Goal: Task Accomplishment & Management: Complete application form

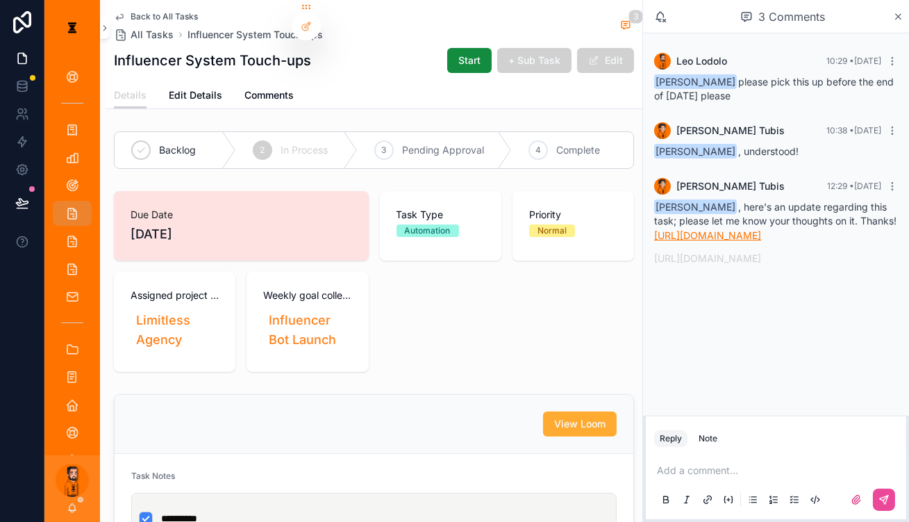
click at [761, 228] on p "[URL][DOMAIN_NAME]" at bounding box center [776, 235] width 244 height 15
click at [761, 229] on link "[URL][DOMAIN_NAME]" at bounding box center [707, 235] width 107 height 12
click at [761, 264] on link "[URL][DOMAIN_NAME]" at bounding box center [707, 258] width 107 height 12
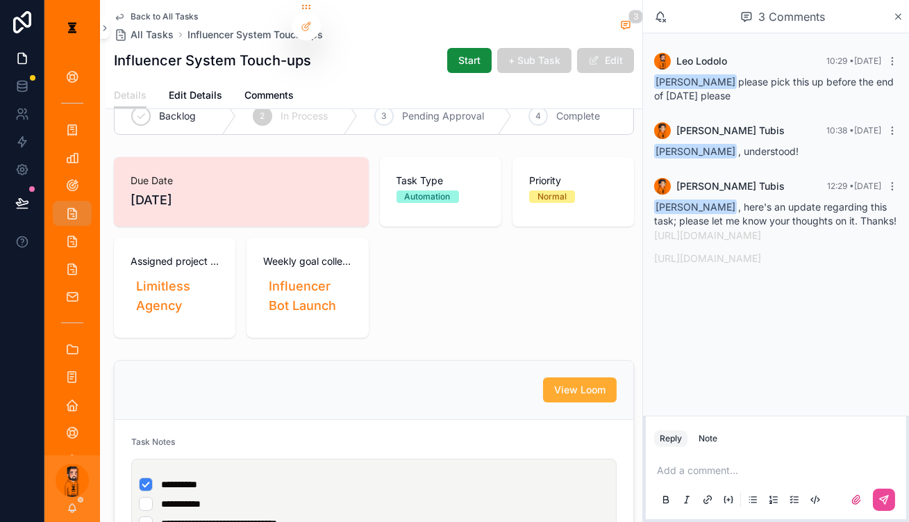
scroll to position [62, 0]
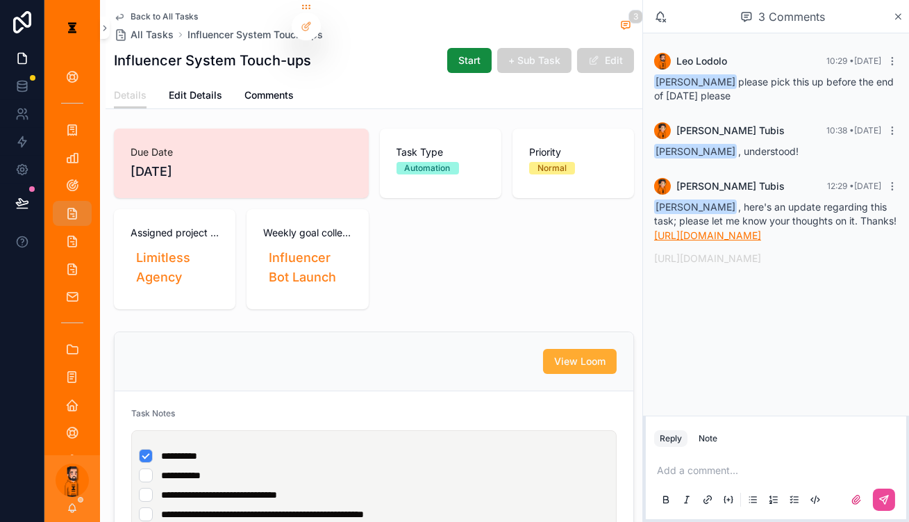
click at [728, 229] on link "[URL][DOMAIN_NAME]" at bounding box center [707, 235] width 107 height 12
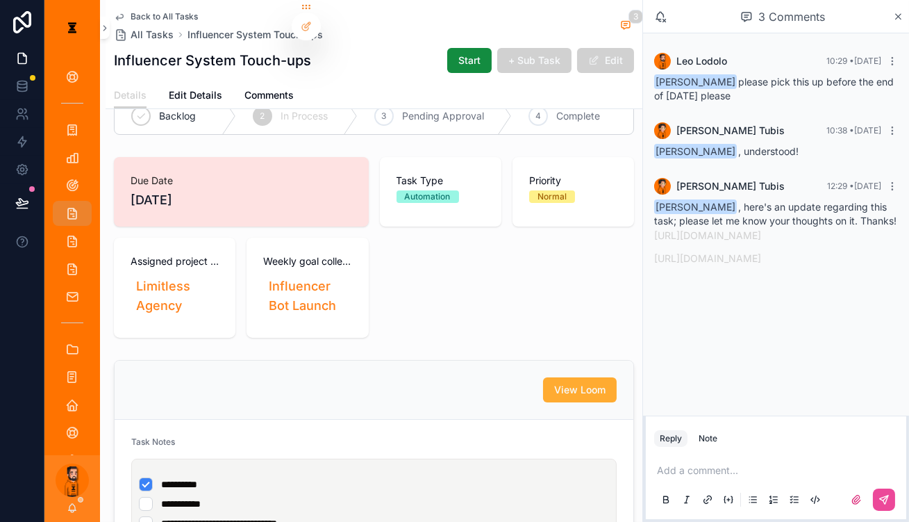
scroll to position [0, 0]
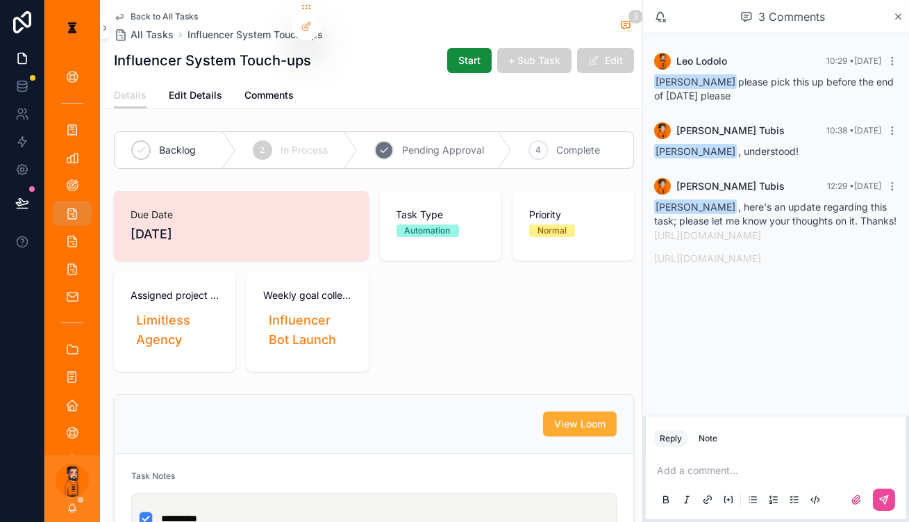
click at [512, 132] on icon "scrollable content" at bounding box center [505, 150] width 14 height 36
click at [433, 61] on div "Influencer System Touch-ups Start + Sub Task Edit" at bounding box center [374, 60] width 520 height 26
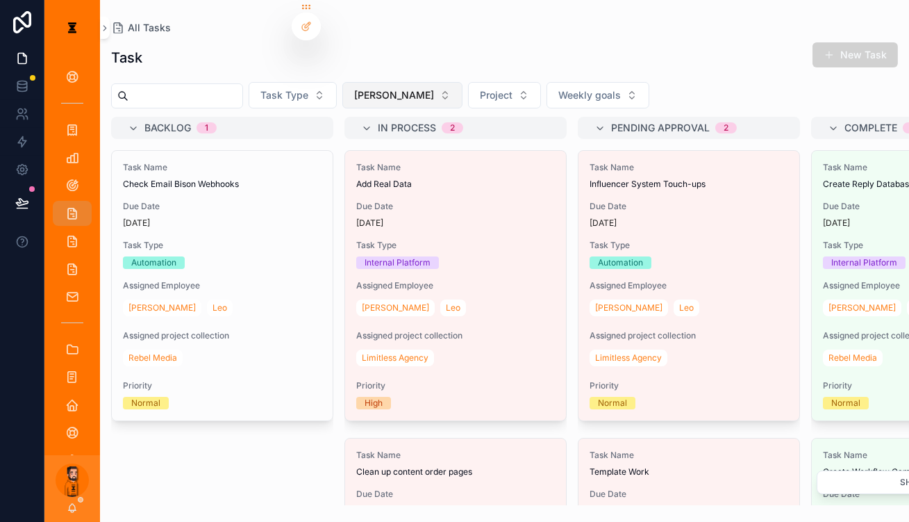
click at [393, 82] on button "[PERSON_NAME]" at bounding box center [402, 95] width 120 height 26
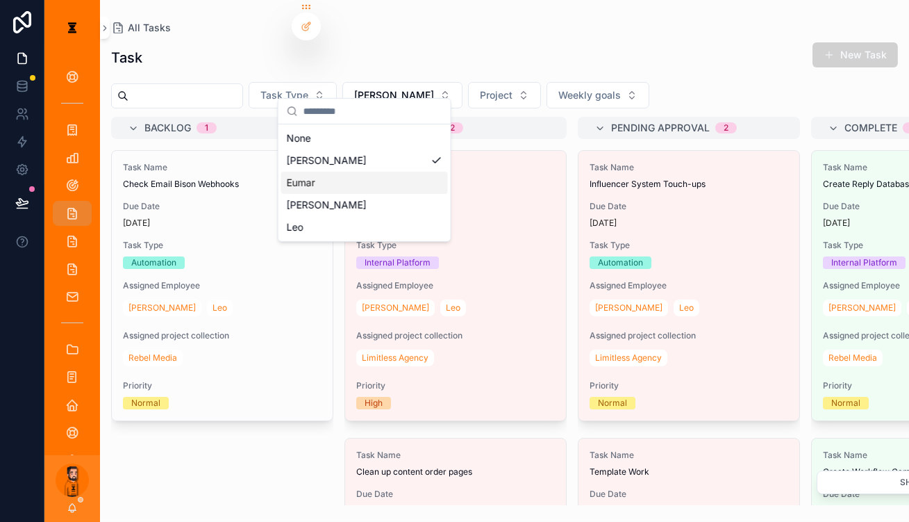
drag, startPoint x: 317, startPoint y: 149, endPoint x: 312, endPoint y: 166, distance: 17.2
click at [312, 166] on div "None [PERSON_NAME] [PERSON_NAME]" at bounding box center [364, 182] width 167 height 111
click at [312, 172] on div "Eumar" at bounding box center [364, 183] width 167 height 22
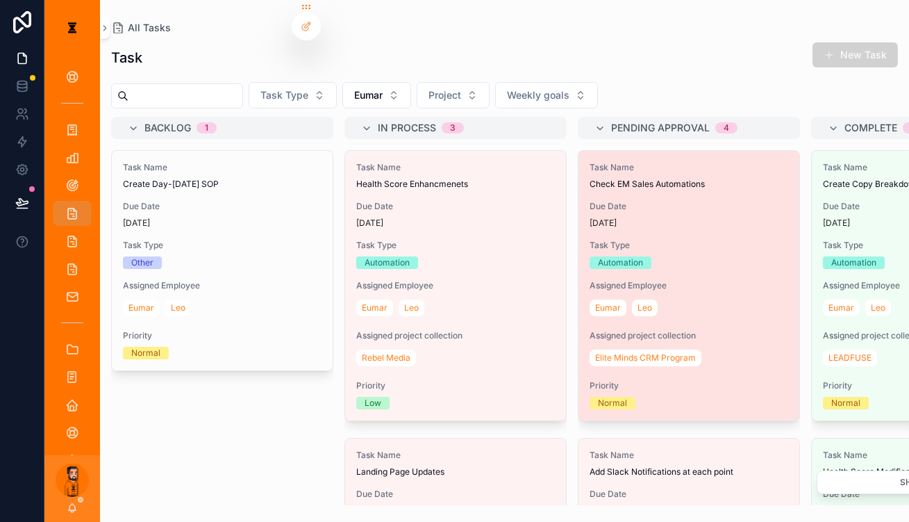
click at [610, 217] on div "[DATE]" at bounding box center [689, 222] width 199 height 11
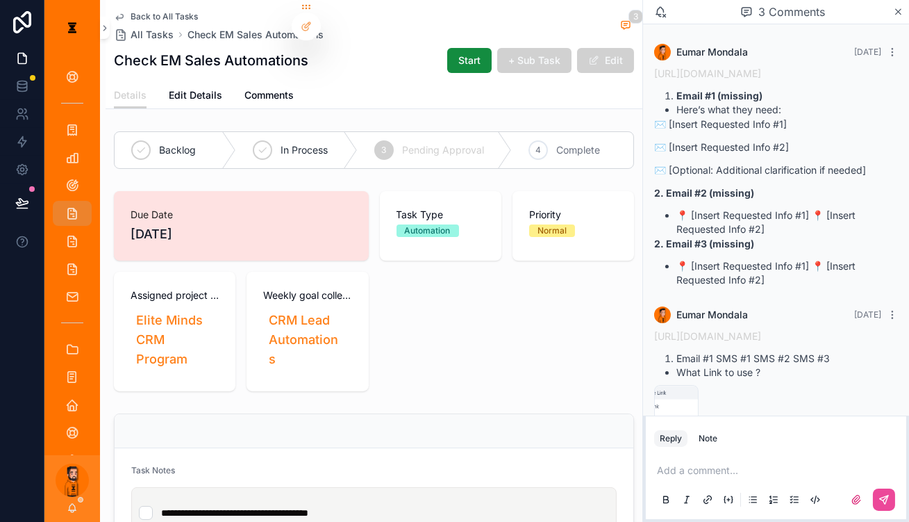
scroll to position [208, 0]
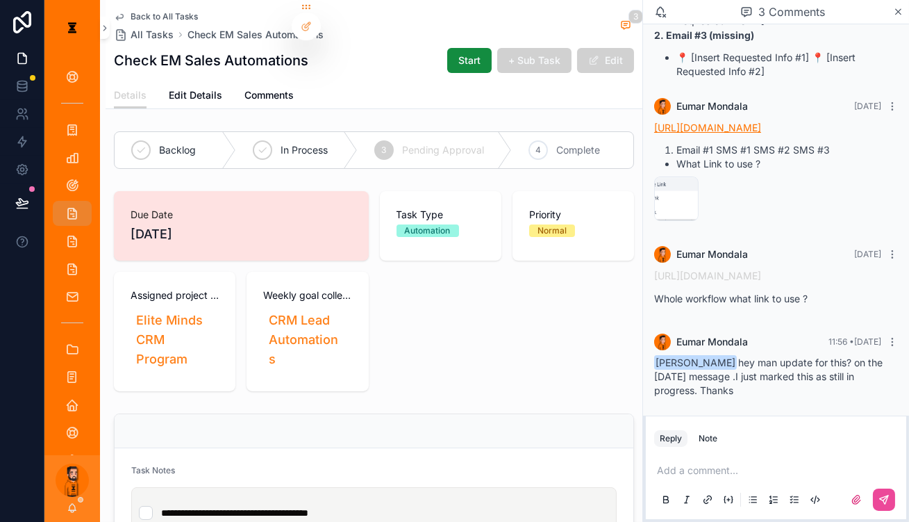
drag, startPoint x: 733, startPoint y: 117, endPoint x: 726, endPoint y: 124, distance: 9.3
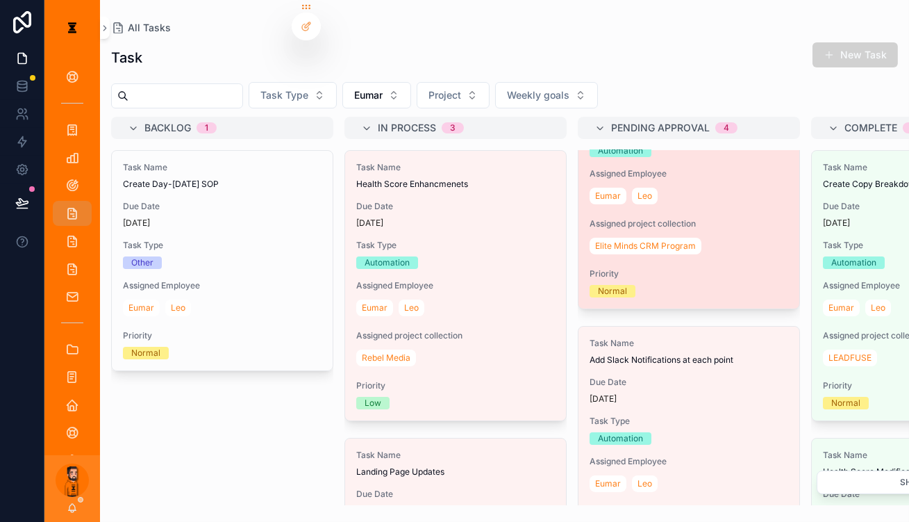
scroll to position [126, 0]
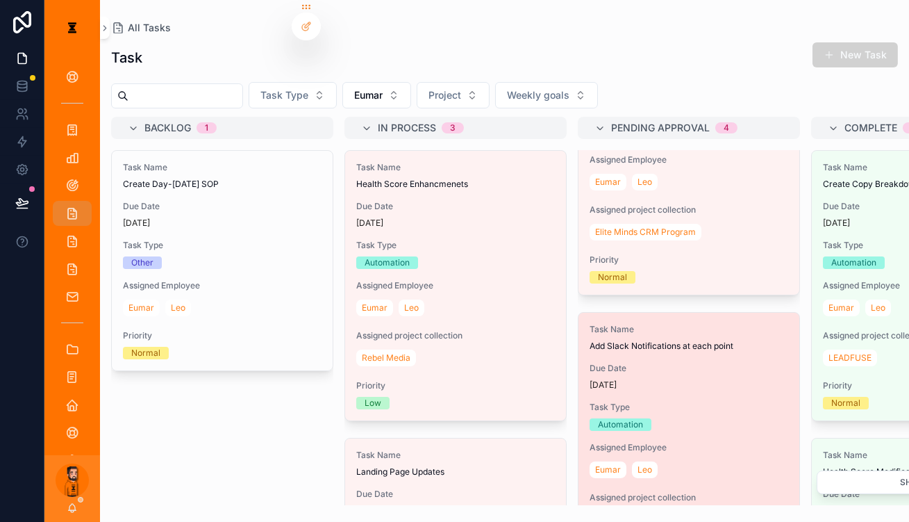
click at [624, 418] on div "Automation" at bounding box center [689, 424] width 199 height 12
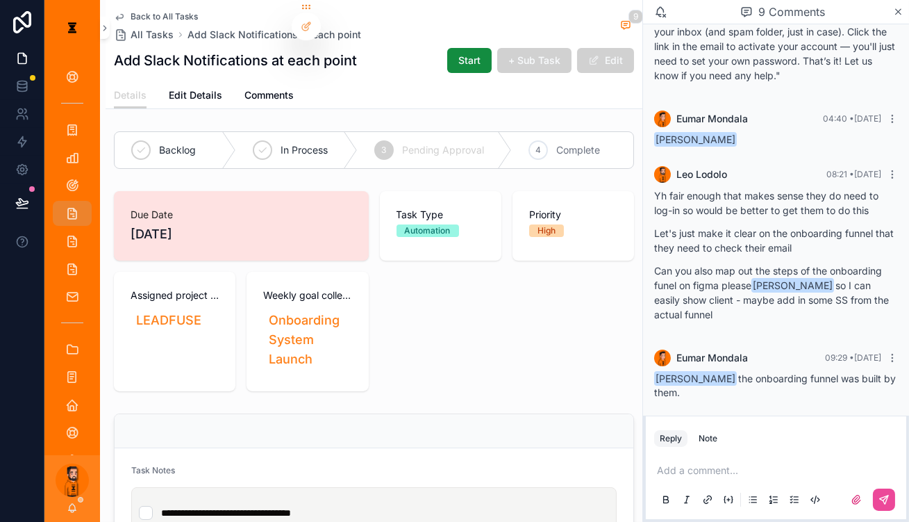
scroll to position [806, 0]
drag, startPoint x: 763, startPoint y: 259, endPoint x: 685, endPoint y: 228, distance: 84.2
click at [685, 228] on div "[PERSON_NAME] 08:21 • [DATE] Yh fair enough that makes sense they do need to lo…" at bounding box center [776, 248] width 260 height 181
click at [756, 467] on p "scrollable content" at bounding box center [779, 470] width 244 height 14
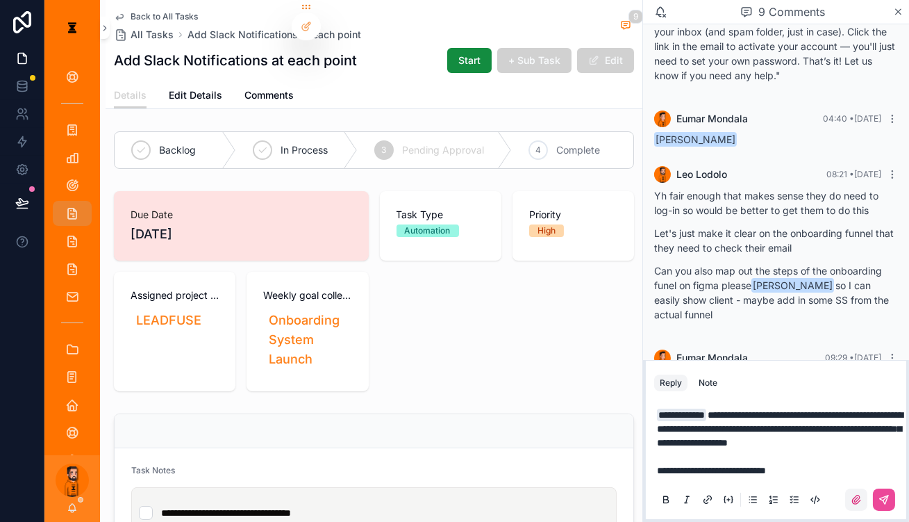
click at [867, 490] on label "scrollable content" at bounding box center [856, 499] width 22 height 22
click at [0, 0] on input "scrollable content" at bounding box center [0, 0] width 0 height 0
click at [878, 492] on button "scrollable content" at bounding box center [884, 499] width 22 height 22
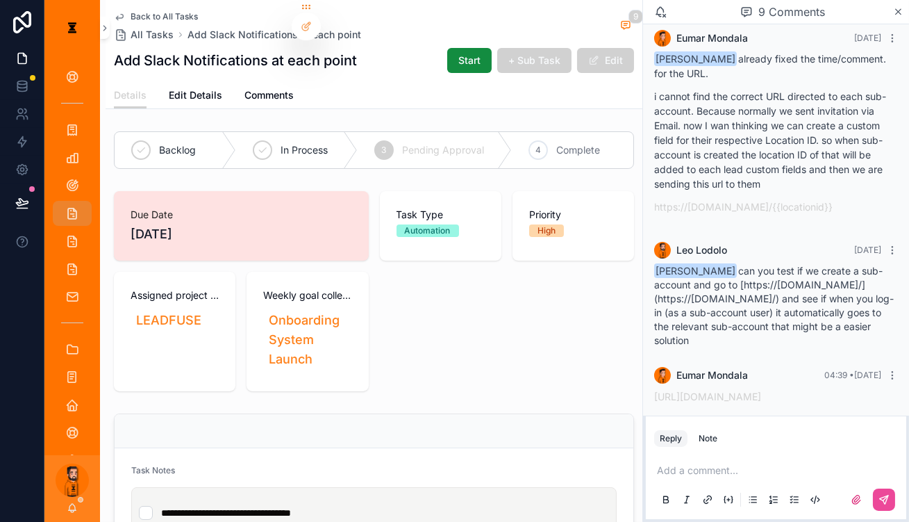
scroll to position [364, 0]
drag, startPoint x: 322, startPoint y: 60, endPoint x: 340, endPoint y: 60, distance: 17.4
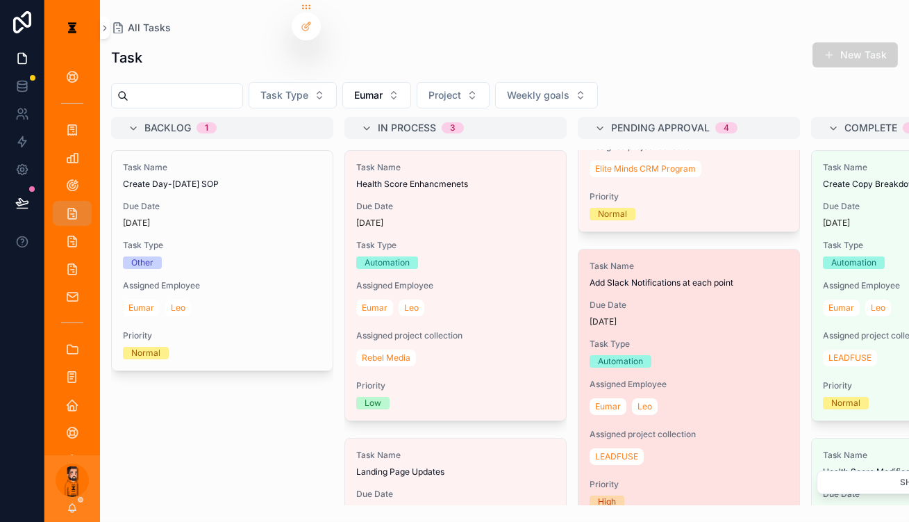
scroll to position [252, 0]
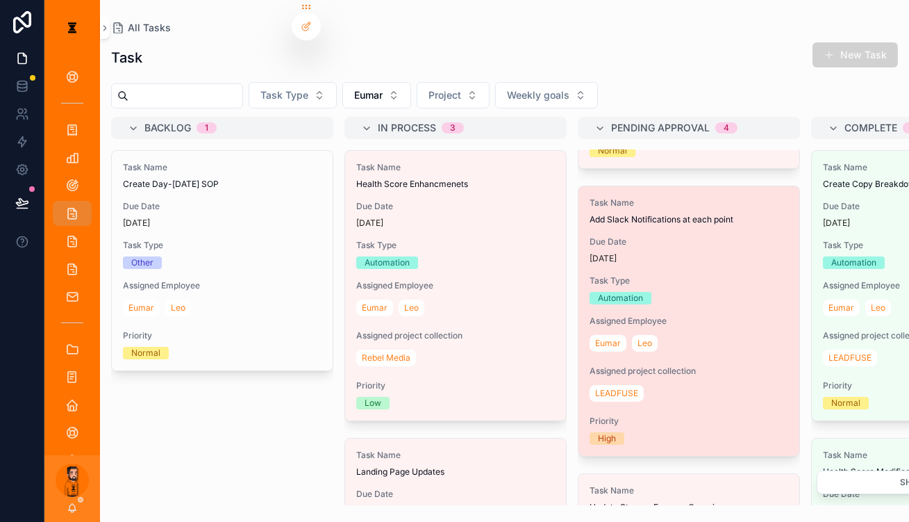
click at [623, 240] on div "Task Name Add Slack Notifications at each point Due Date [DATE] Task Type Autom…" at bounding box center [688, 320] width 221 height 269
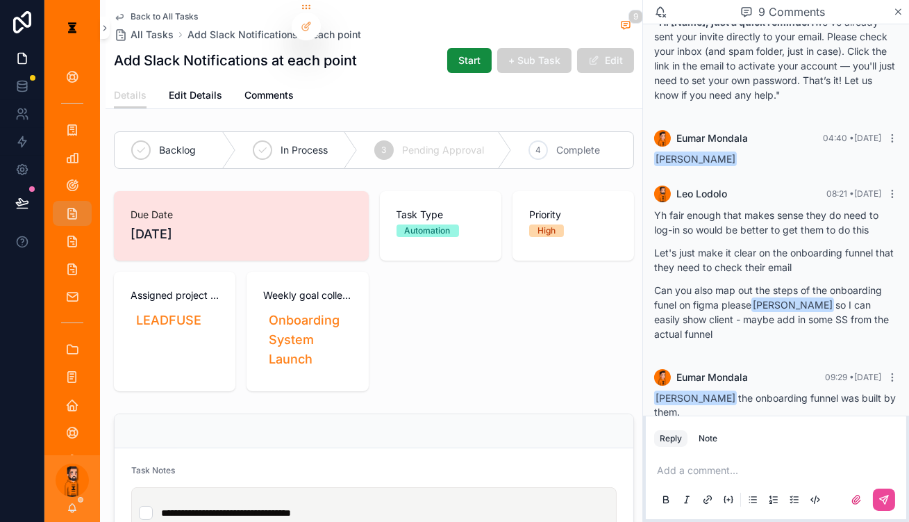
scroll to position [785, 0]
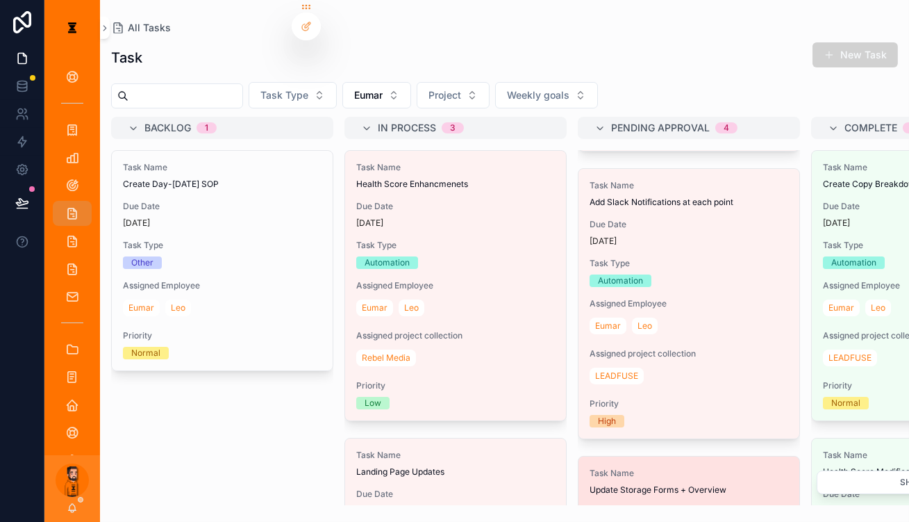
scroll to position [255, 0]
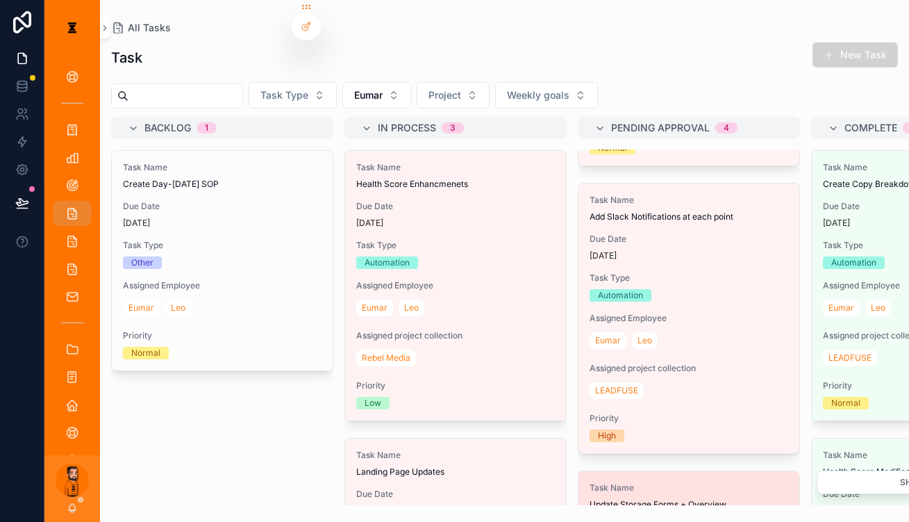
click at [651, 362] on div "Assigned project collection LEADFUSE" at bounding box center [689, 381] width 199 height 39
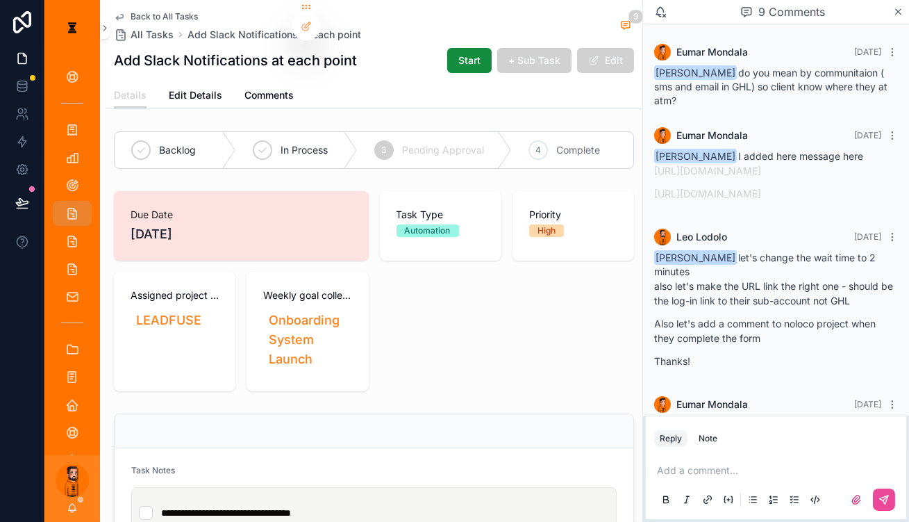
scroll to position [911, 0]
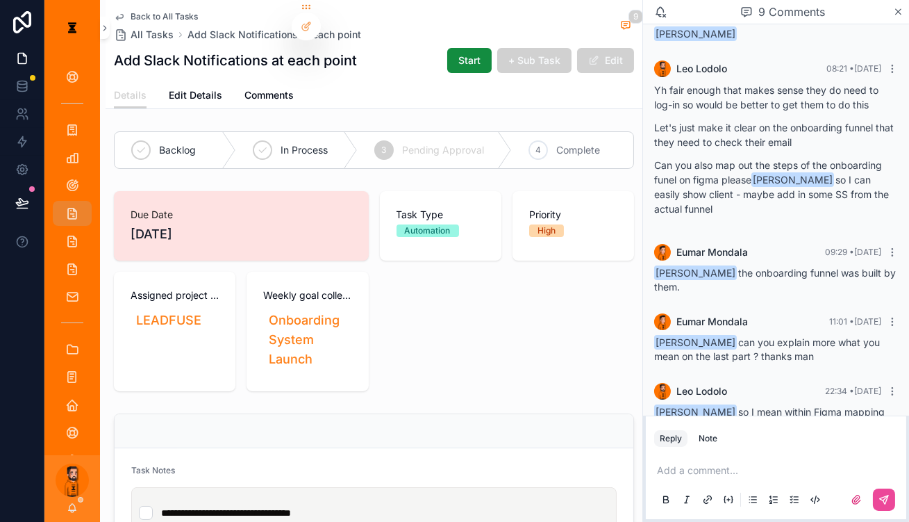
drag, startPoint x: 627, startPoint y: 406, endPoint x: 632, endPoint y: 399, distance: 8.5
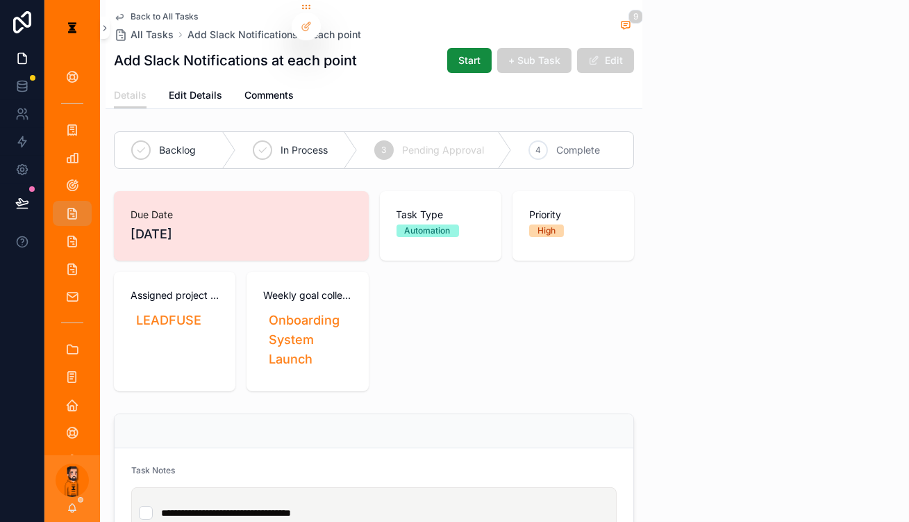
scroll to position [911, 0]
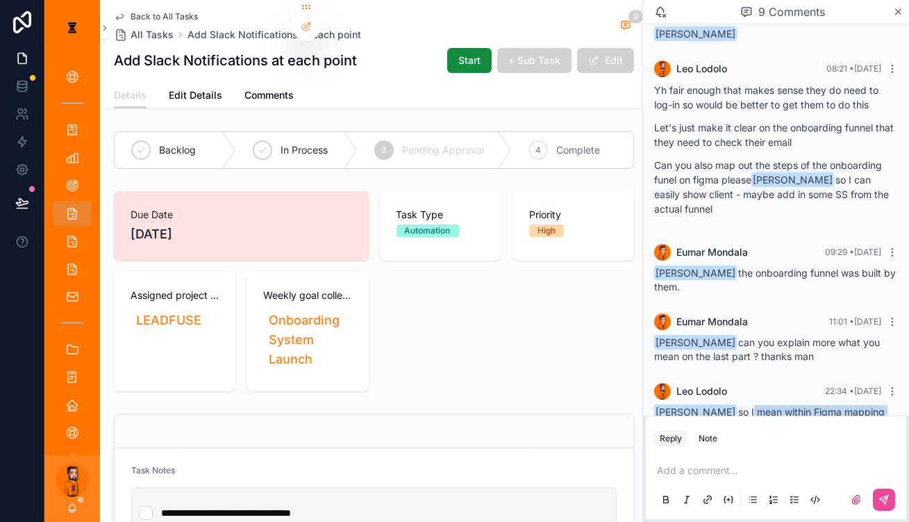
drag, startPoint x: 766, startPoint y: 332, endPoint x: 819, endPoint y: 393, distance: 81.2
click at [819, 405] on div "Eumar Mondala so I mean within Figma mapping out clearly each step of the onboa…" at bounding box center [776, 444] width 244 height 78
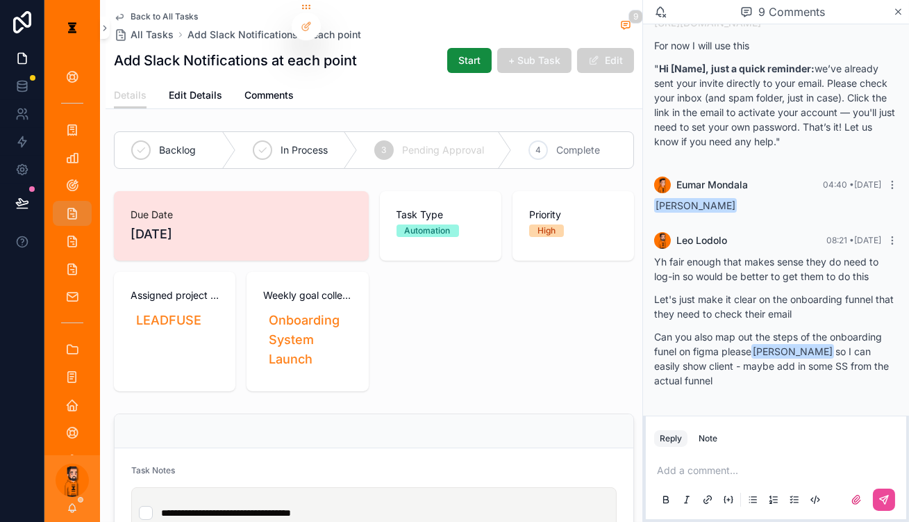
scroll to position [0, 0]
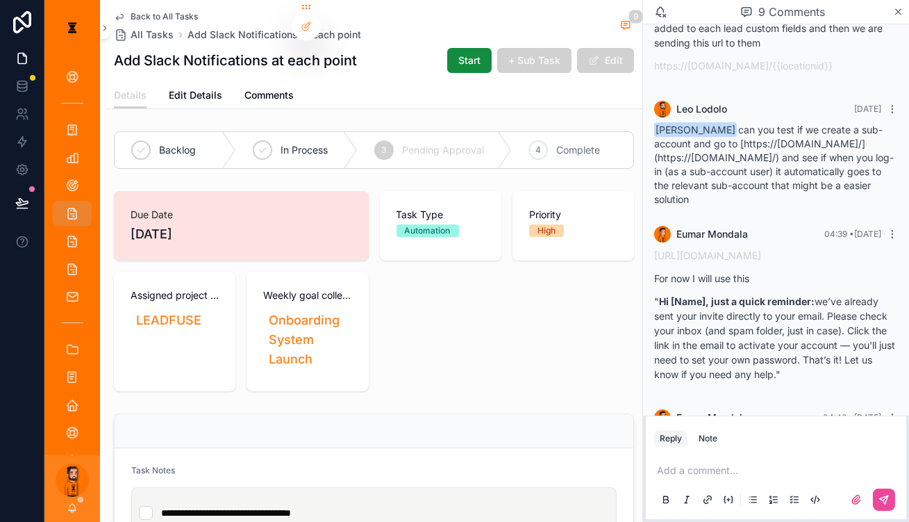
drag, startPoint x: 756, startPoint y: 340, endPoint x: 740, endPoint y: 331, distance: 19.0
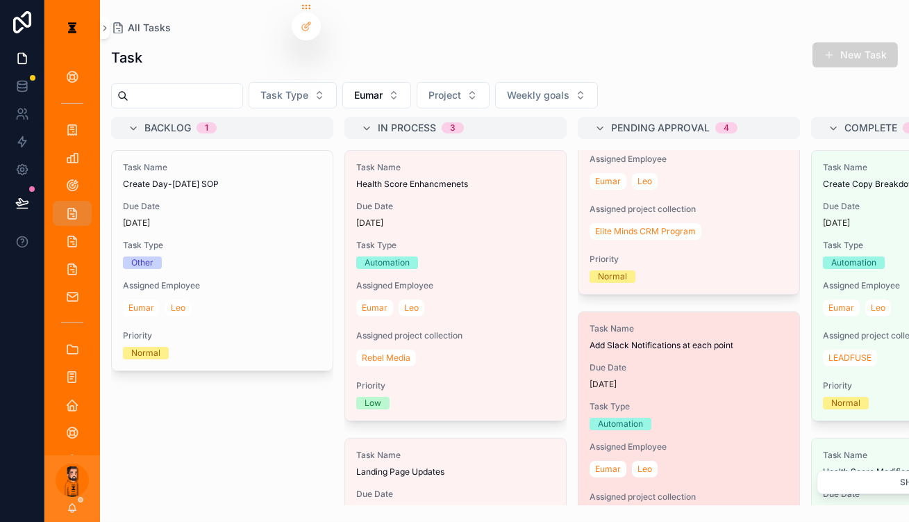
scroll to position [126, 0]
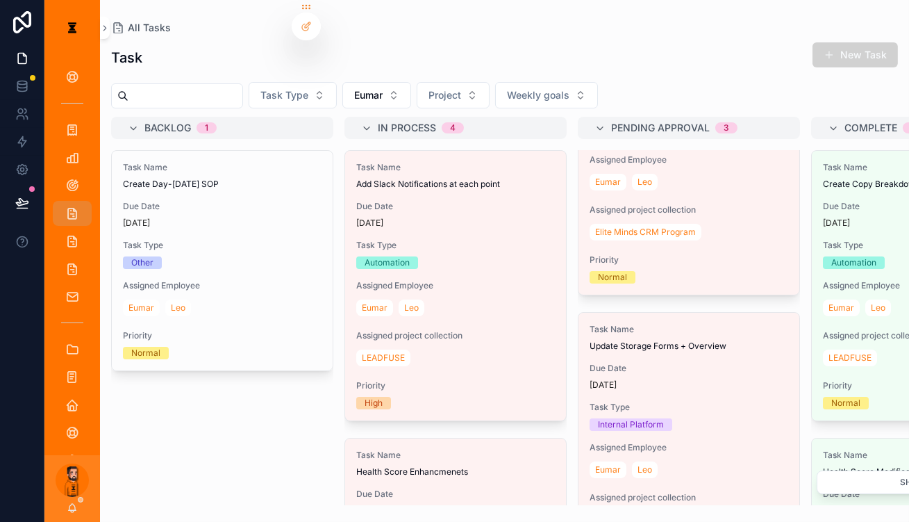
click at [634, 362] on span "Due Date" at bounding box center [689, 367] width 199 height 11
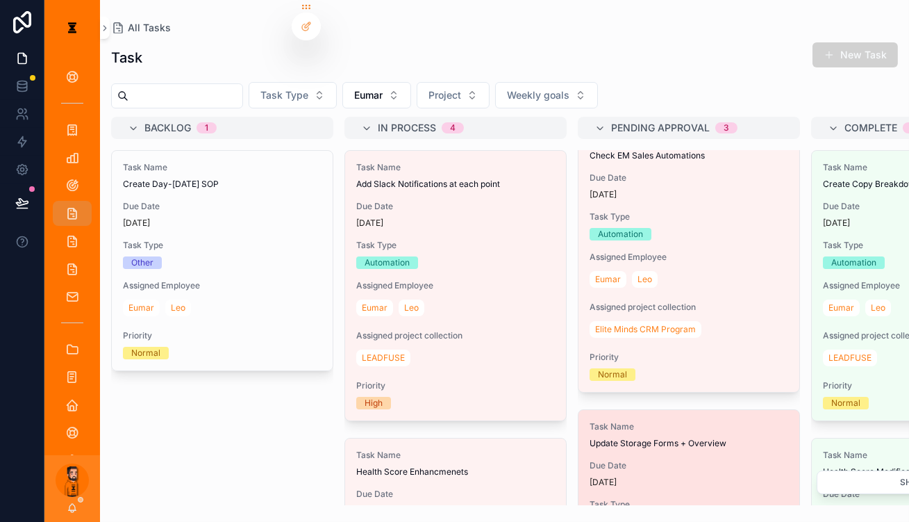
scroll to position [126, 0]
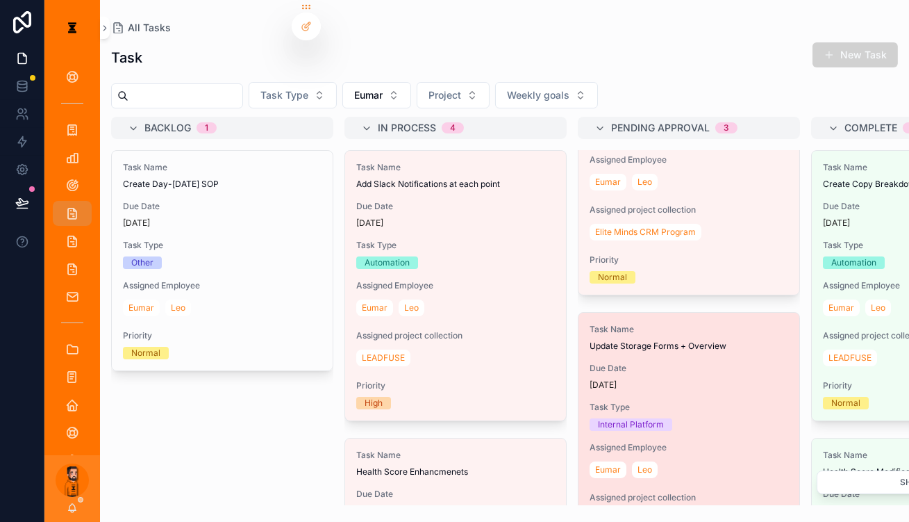
click at [628, 401] on span "Task Type" at bounding box center [689, 406] width 199 height 11
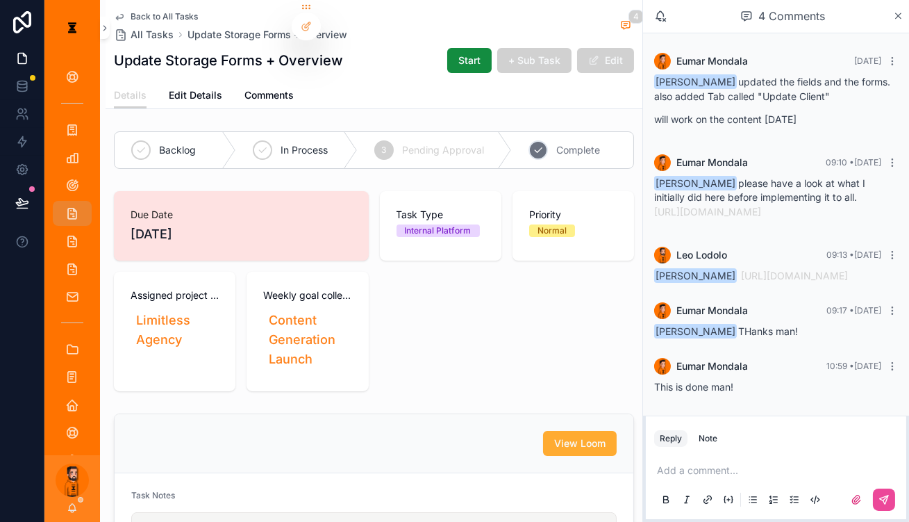
click at [574, 143] on span "Complete" at bounding box center [578, 150] width 44 height 14
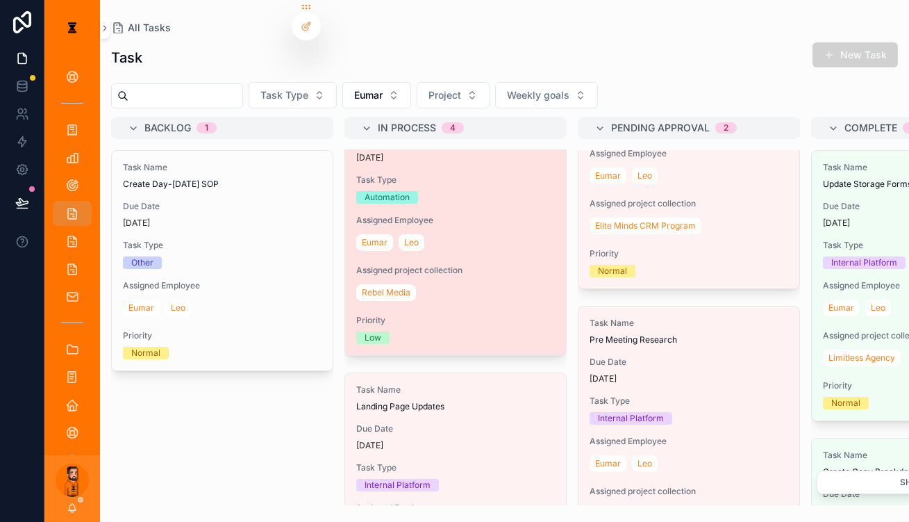
scroll to position [315, 0]
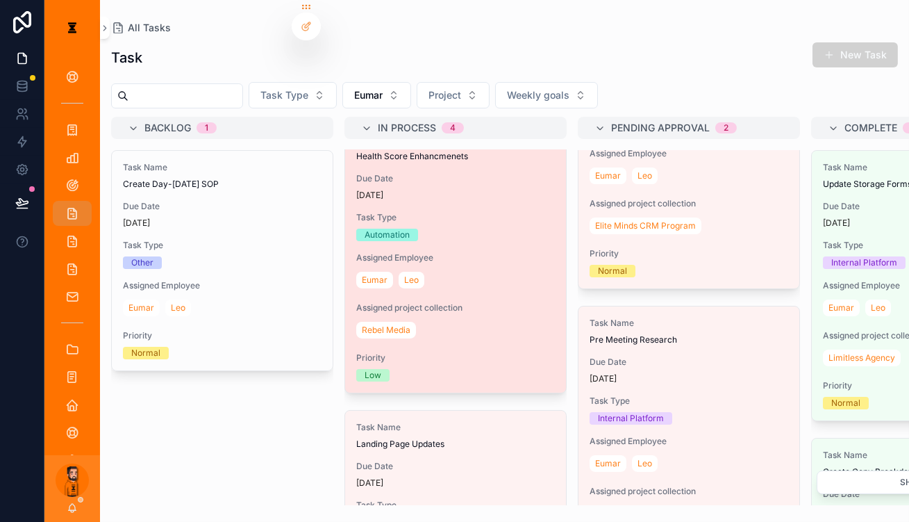
click at [423, 269] on div "[PERSON_NAME]" at bounding box center [455, 280] width 199 height 22
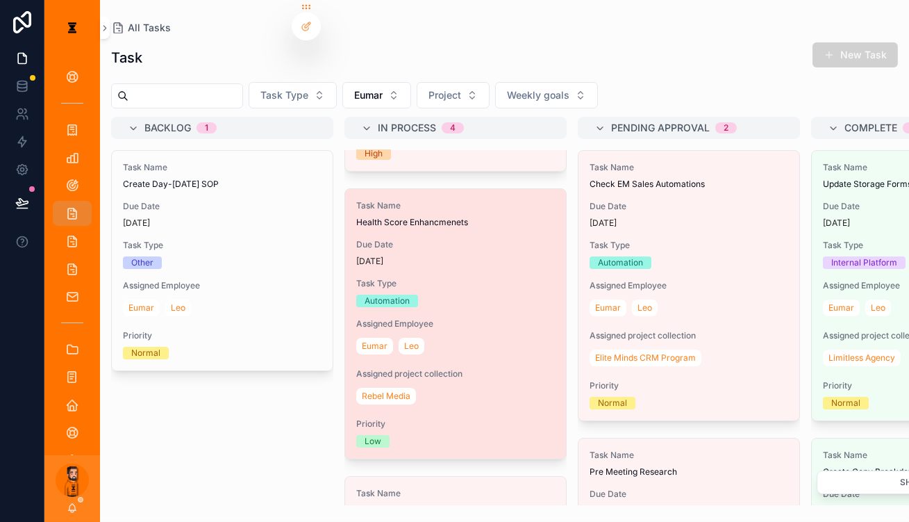
scroll to position [252, 0]
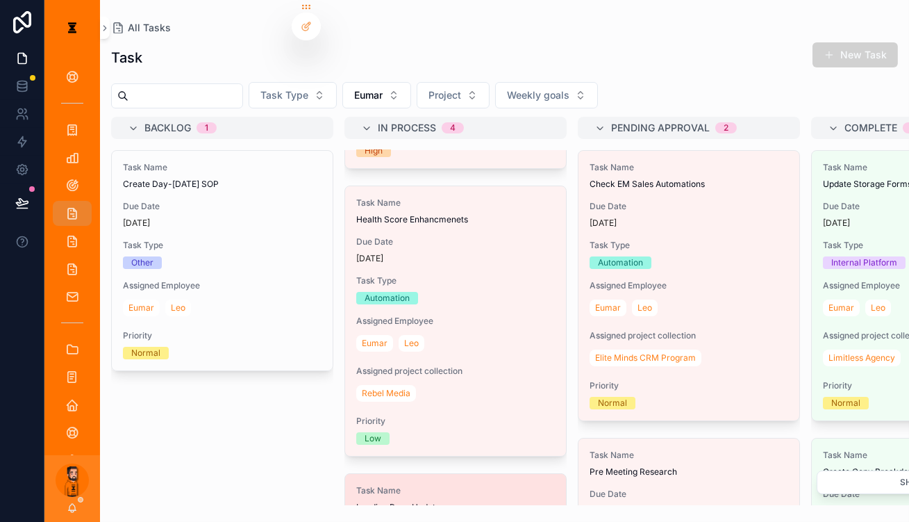
click at [414, 485] on div "Task Name Landing Page Updates" at bounding box center [455, 499] width 199 height 28
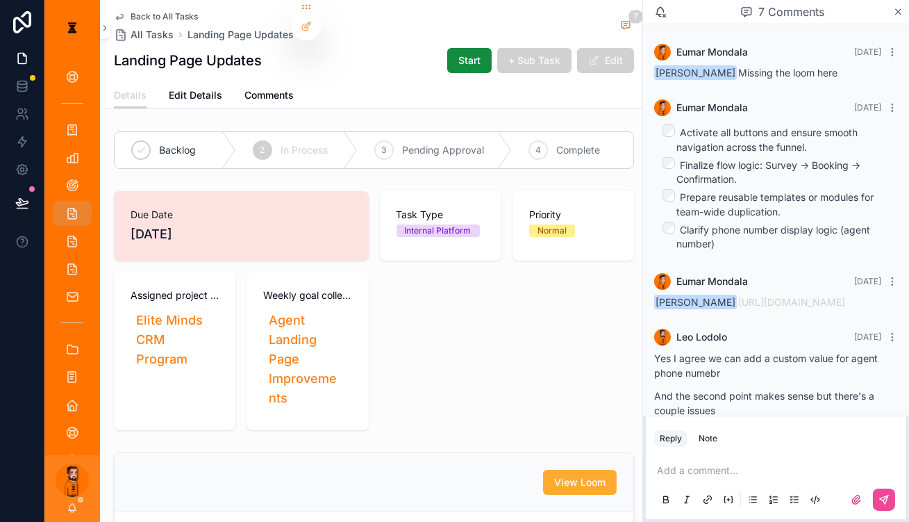
scroll to position [472, 0]
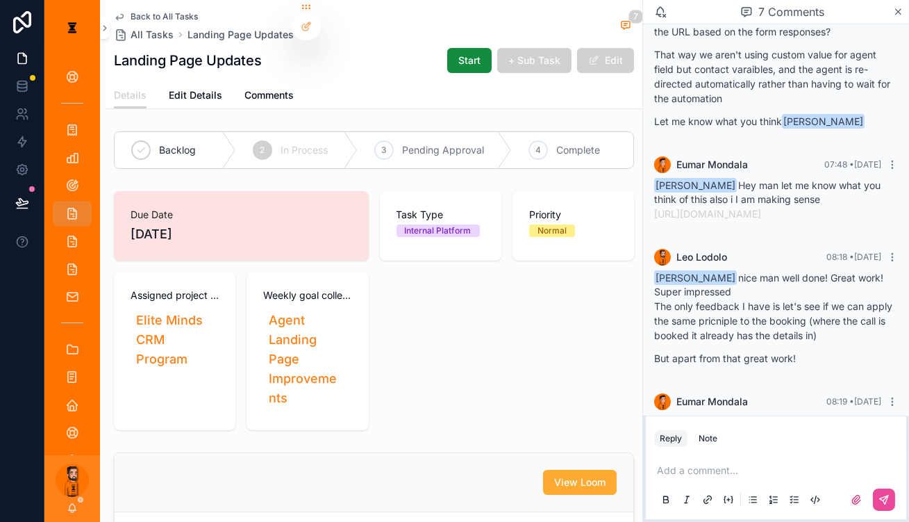
drag, startPoint x: 699, startPoint y: 368, endPoint x: 826, endPoint y: 406, distance: 133.4
click at [826, 406] on div "[PERSON_NAME] [DATE] [PERSON_NAME] Missing the loom here [PERSON_NAME] [DATE] A…" at bounding box center [776, 14] width 266 height 924
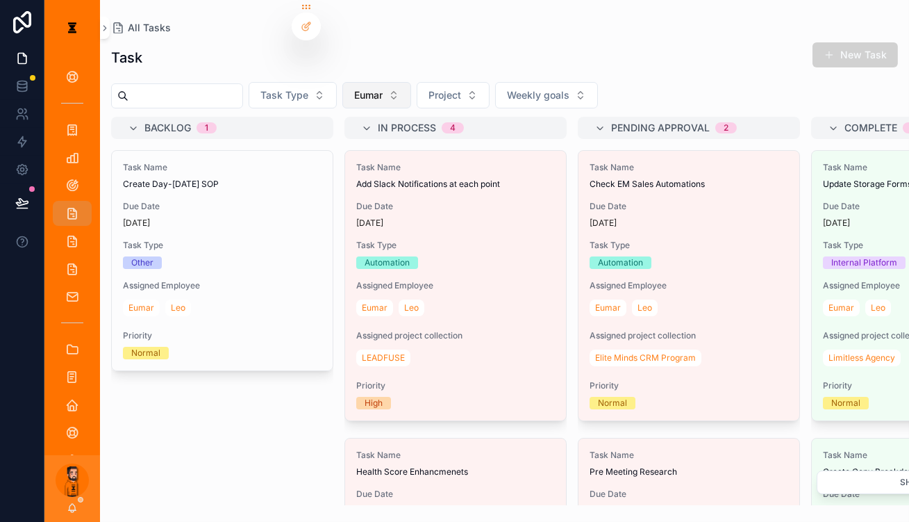
click at [375, 84] on button "Eumar" at bounding box center [376, 95] width 69 height 26
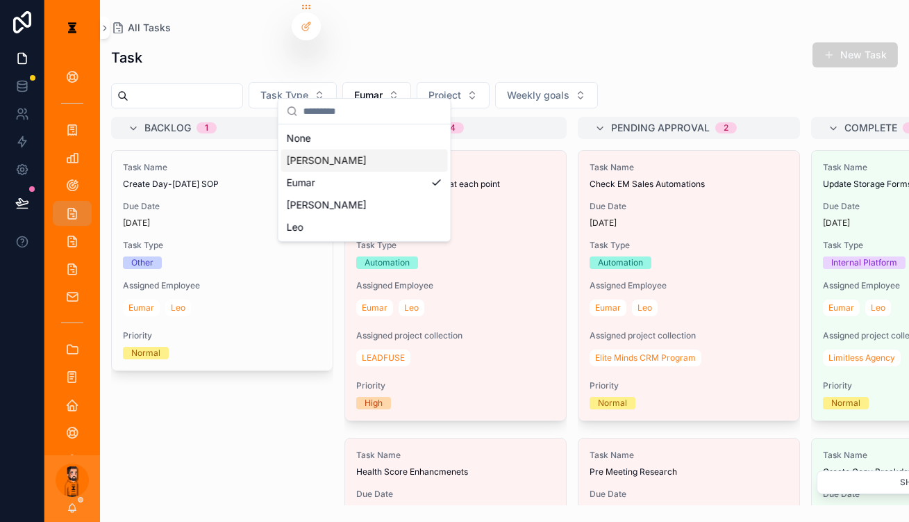
click at [335, 152] on div "[PERSON_NAME]" at bounding box center [364, 160] width 167 height 22
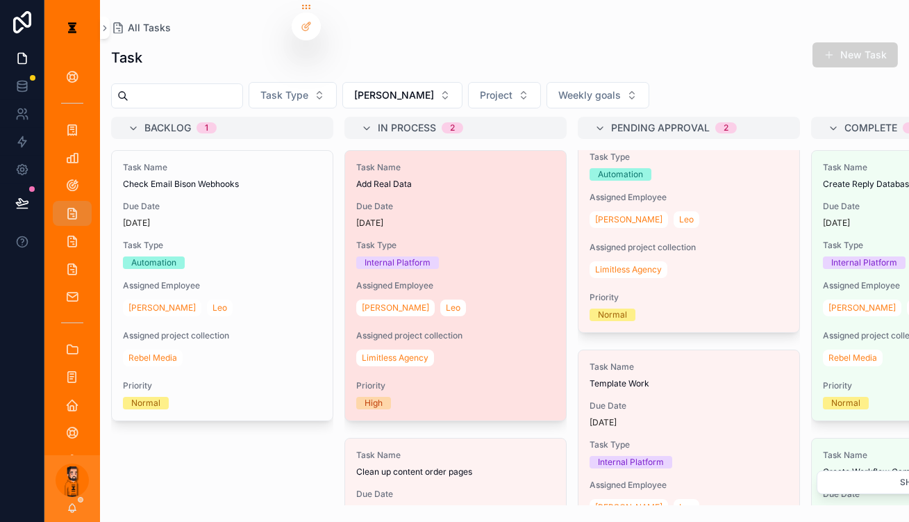
click at [420, 297] on div "[PERSON_NAME]" at bounding box center [455, 308] width 199 height 22
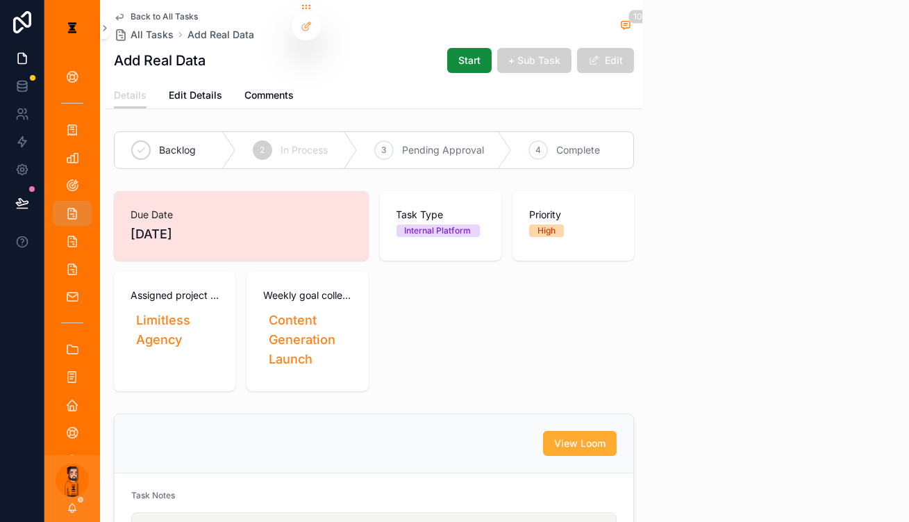
scroll to position [890, 0]
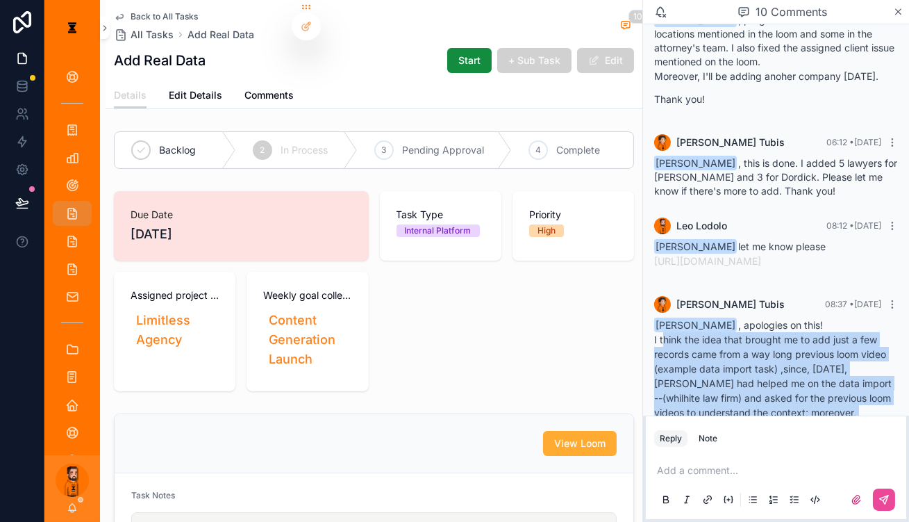
drag, startPoint x: 694, startPoint y: 264, endPoint x: 774, endPoint y: 385, distance: 145.4
click at [774, 385] on div "[PERSON_NAME] , apologies on this! I think the idea that brought me to add just…" at bounding box center [776, 394] width 244 height 153
click at [774, 457] on p "Apologies again!" at bounding box center [776, 464] width 244 height 15
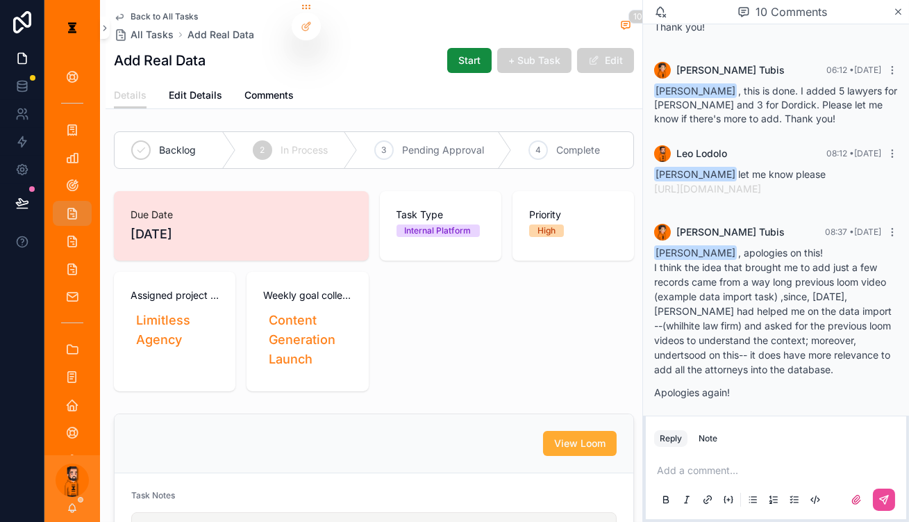
scroll to position [963, 0]
drag, startPoint x: 762, startPoint y: 372, endPoint x: 781, endPoint y: 399, distance: 33.3
click at [781, 449] on div "[PERSON_NAME] , some updates: added 6 lawyers and updated some of the previous …" at bounding box center [776, 470] width 244 height 42
click at [772, 463] on p "scrollable content" at bounding box center [779, 470] width 244 height 14
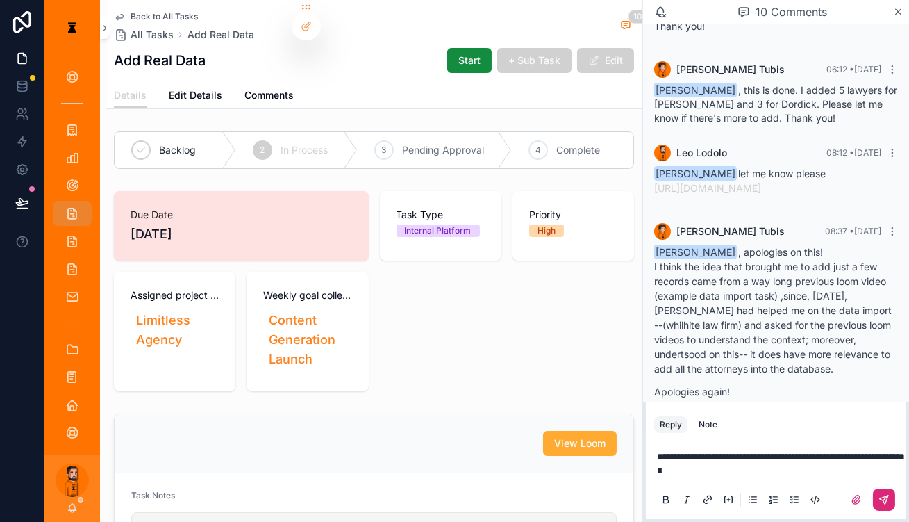
click at [885, 488] on button "scrollable content" at bounding box center [884, 499] width 22 height 22
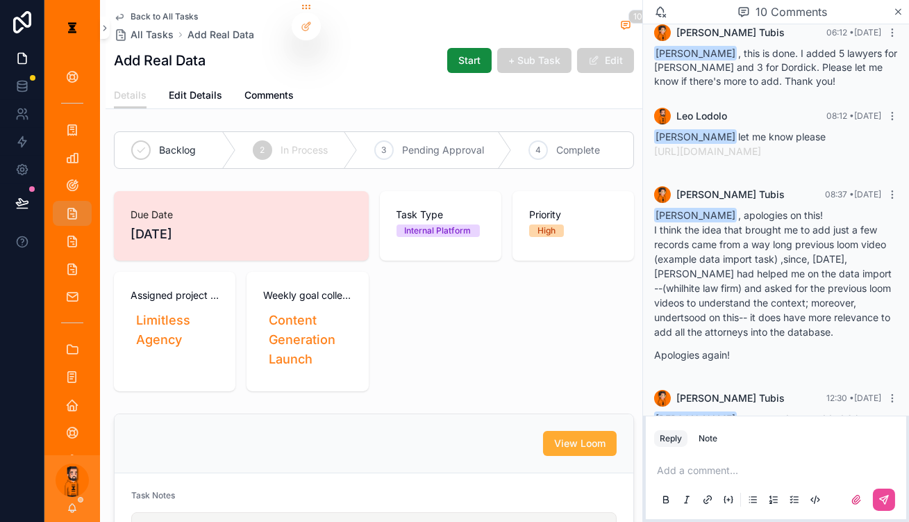
scroll to position [961, 0]
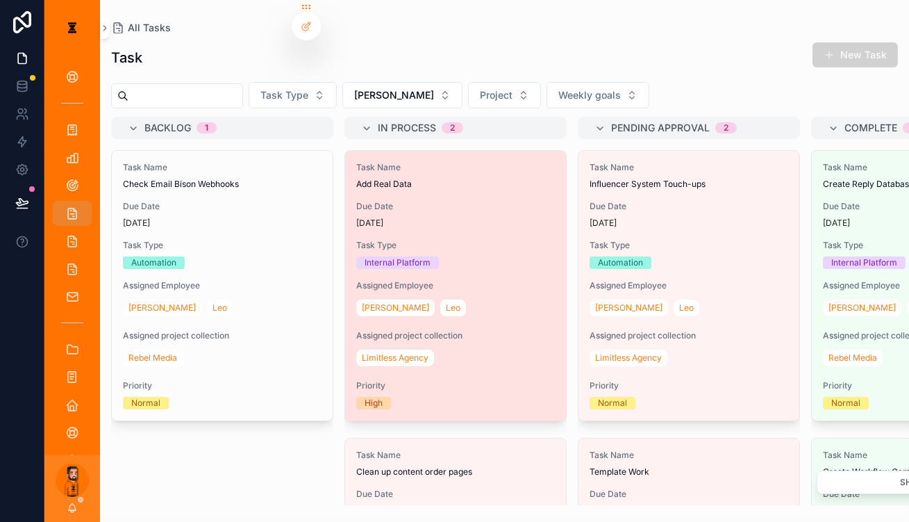
click at [443, 217] on div "[DATE]" at bounding box center [455, 222] width 199 height 11
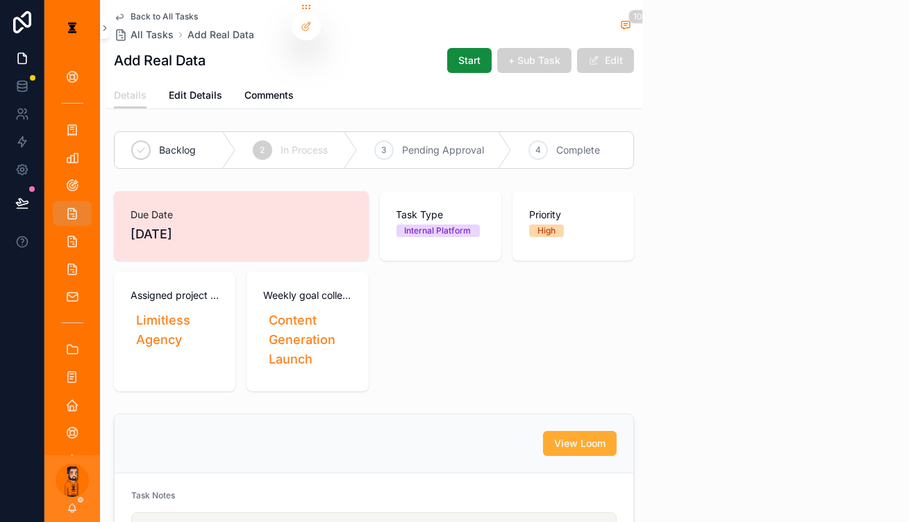
scroll to position [1024, 0]
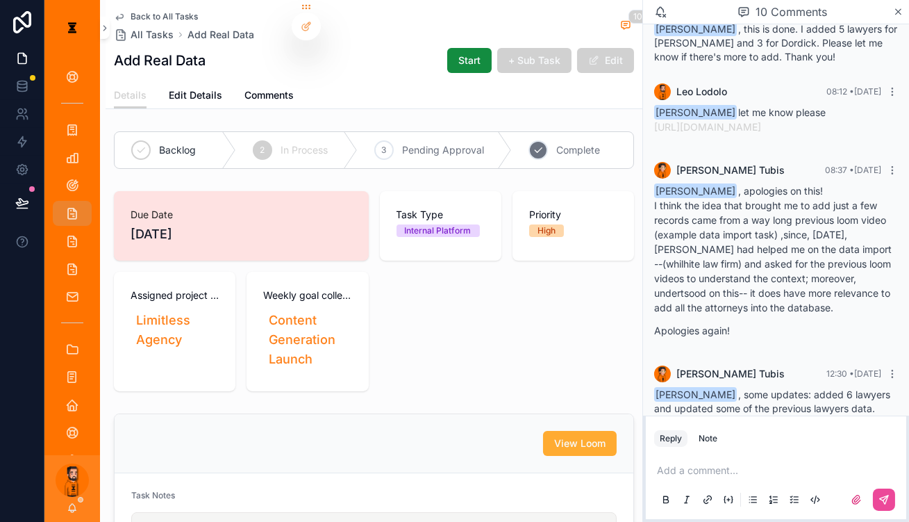
click at [605, 138] on div "4 Complete" at bounding box center [573, 150] width 122 height 36
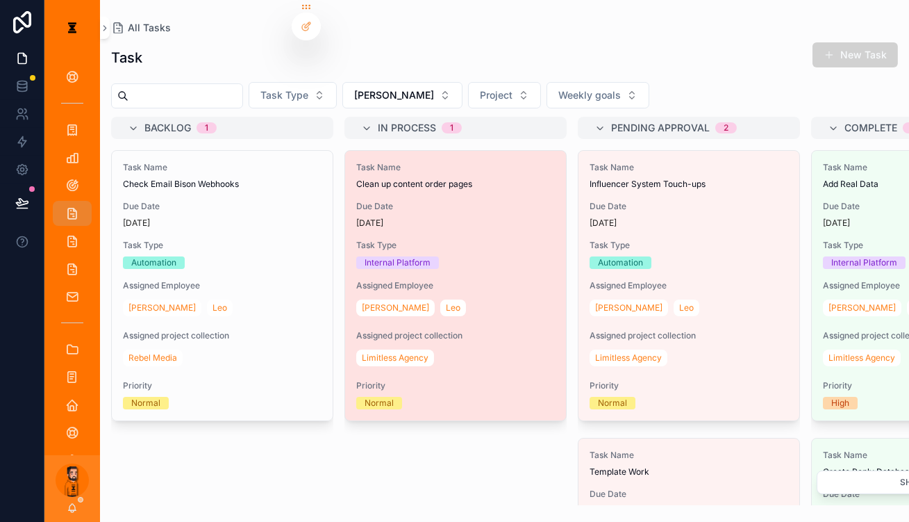
click at [459, 217] on div "[DATE]" at bounding box center [455, 222] width 199 height 11
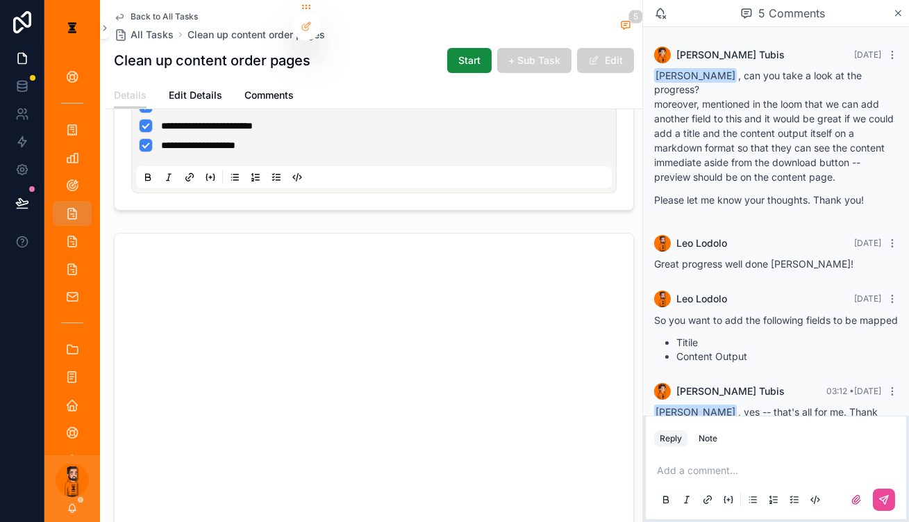
scroll to position [442, 0]
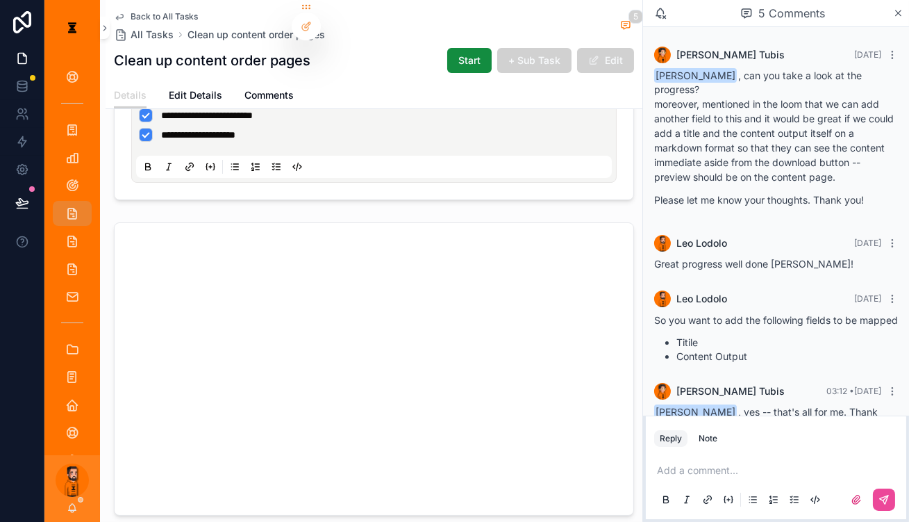
click at [767, 455] on div "Add a comment..." at bounding box center [776, 484] width 244 height 58
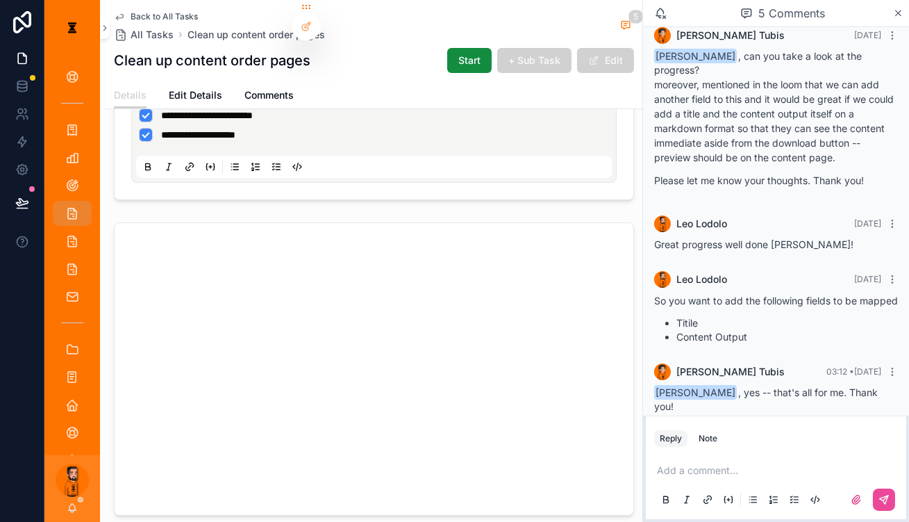
scroll to position [20, 0]
click at [762, 472] on div "Add a comment..." at bounding box center [776, 484] width 244 height 58
click at [758, 455] on div "Add a comment..." at bounding box center [776, 484] width 244 height 58
click at [760, 463] on p "scrollable content" at bounding box center [779, 470] width 244 height 14
click at [875, 492] on div "scrollable content" at bounding box center [868, 499] width 56 height 22
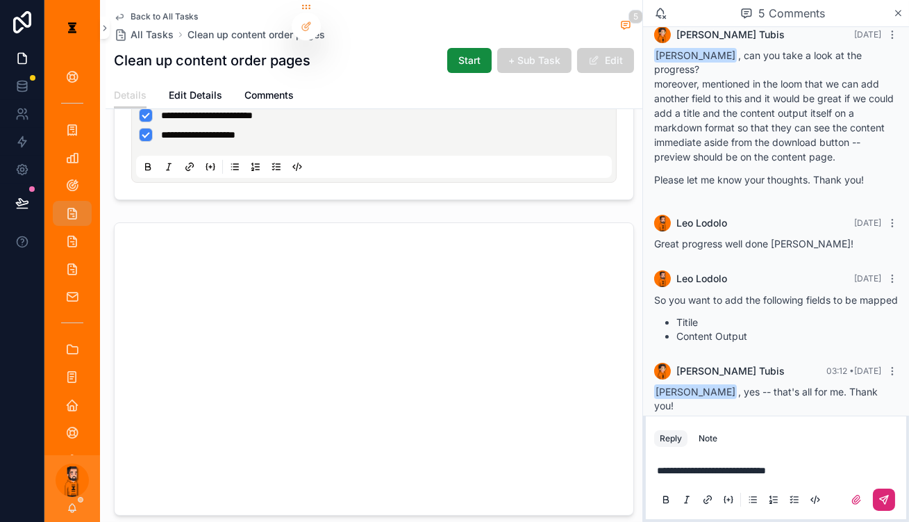
click at [882, 497] on icon "scrollable content" at bounding box center [883, 499] width 11 height 11
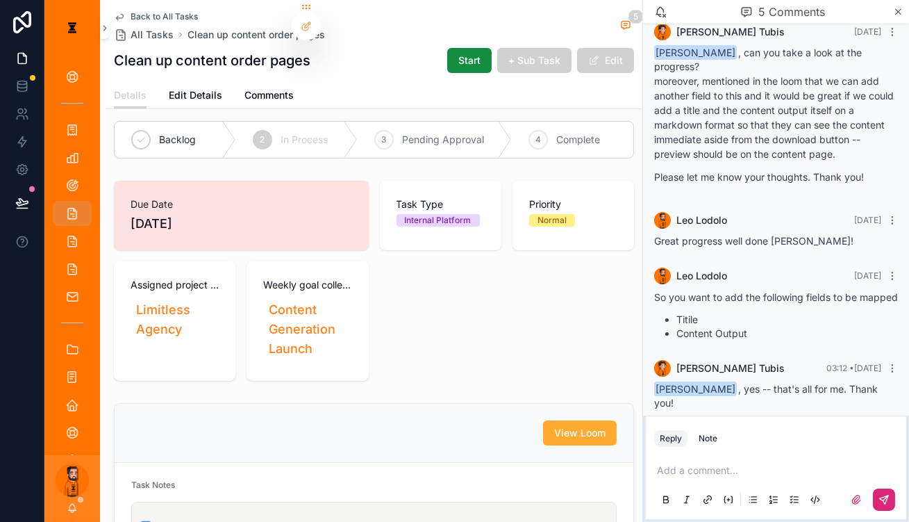
scroll to position [0, 0]
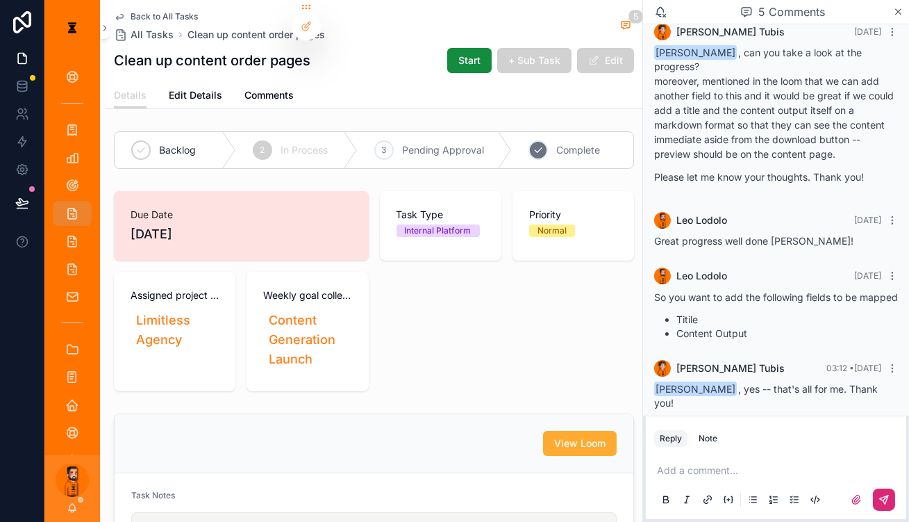
click at [597, 132] on div "4 Complete" at bounding box center [573, 150] width 122 height 36
click at [131, 12] on span "Back to All Tasks" at bounding box center [164, 16] width 67 height 11
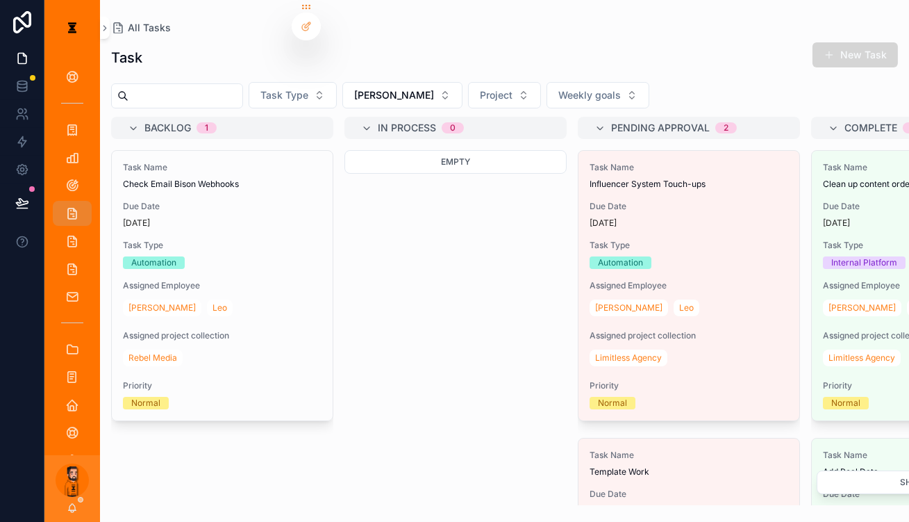
click at [862, 44] on button "New Task" at bounding box center [854, 54] width 85 height 25
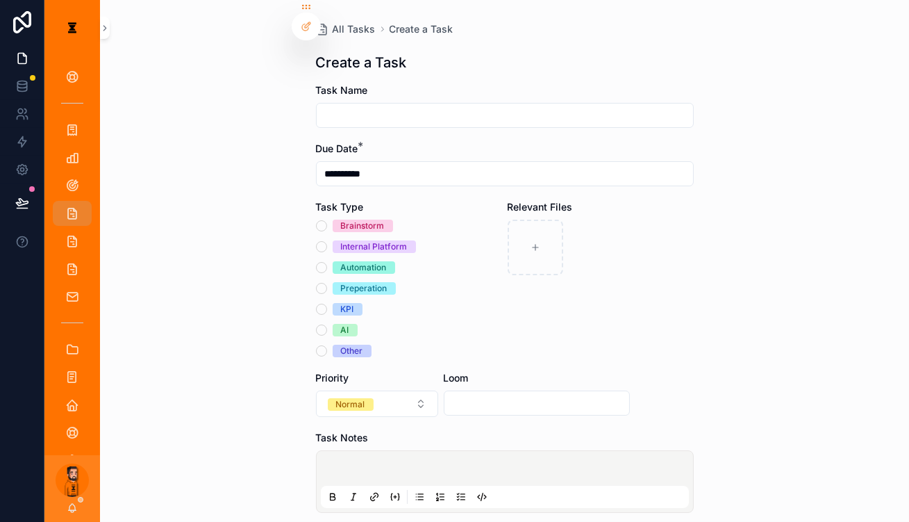
click at [501, 106] on input "scrollable content" at bounding box center [505, 115] width 376 height 19
type input "*"
type input "**********"
click at [371, 240] on div "Internal Platform" at bounding box center [374, 246] width 67 height 12
click at [327, 241] on button "Internal Platform" at bounding box center [321, 246] width 11 height 11
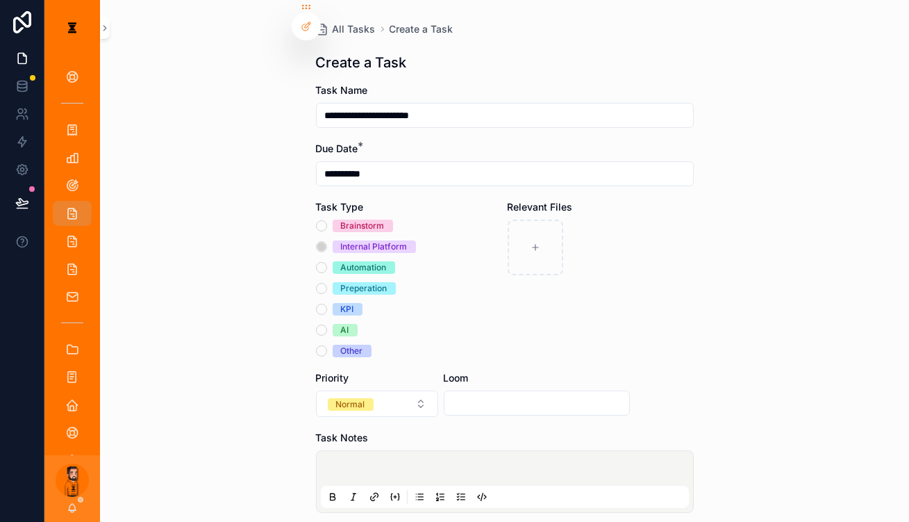
click at [353, 219] on div "Brainstorm" at bounding box center [363, 225] width 44 height 12
click at [327, 220] on button "Brainstorm" at bounding box center [321, 225] width 11 height 11
click at [398, 463] on p "scrollable content" at bounding box center [508, 470] width 368 height 14
click at [465, 499] on icon "scrollable content" at bounding box center [462, 499] width 4 height 0
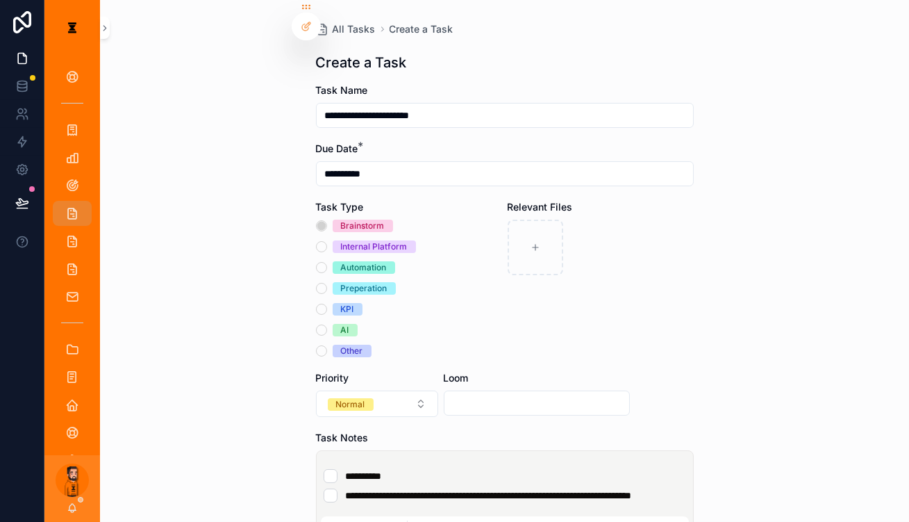
click at [509, 164] on input "**********" at bounding box center [505, 173] width 376 height 19
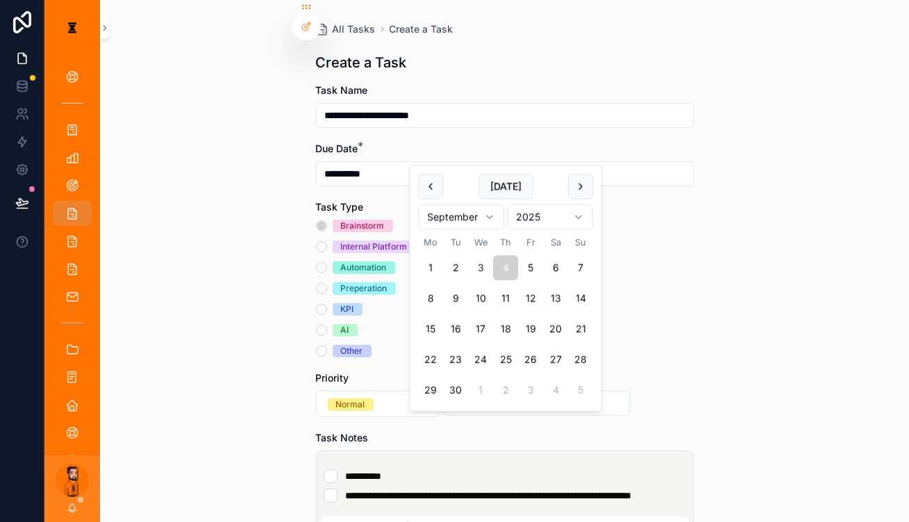
click at [697, 312] on div "**********" at bounding box center [504, 261] width 809 height 522
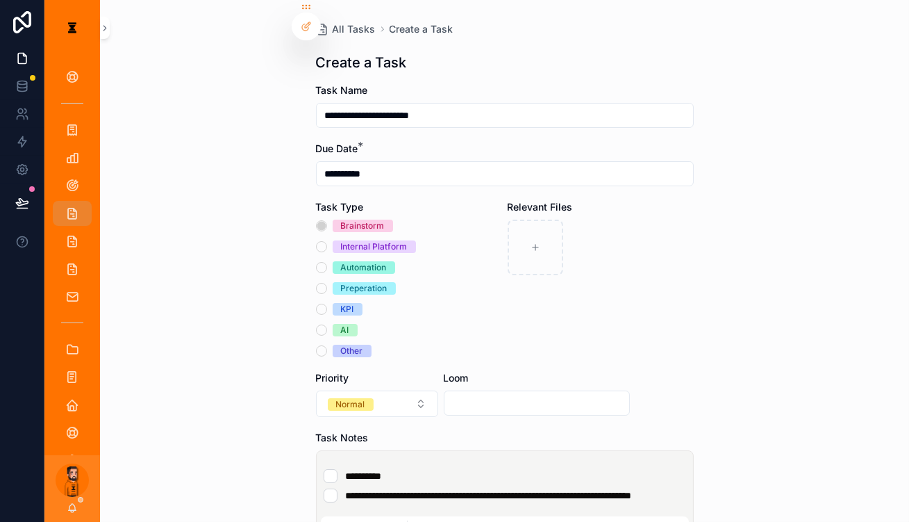
drag, startPoint x: 531, startPoint y: 360, endPoint x: 540, endPoint y: 352, distance: 11.8
click at [531, 393] on input "scrollable content" at bounding box center [536, 402] width 185 height 19
paste input "**********"
type input "**********"
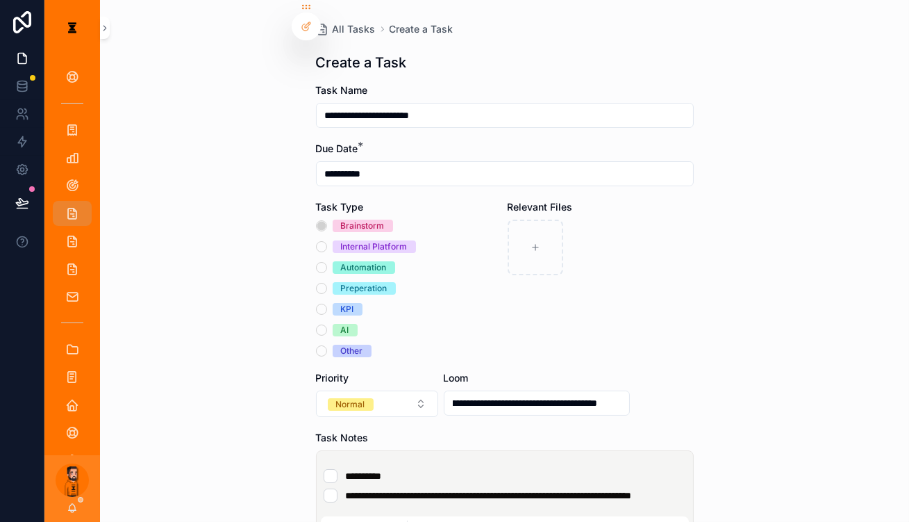
scroll to position [0, 0]
click at [690, 290] on div "**********" at bounding box center [504, 261] width 809 height 522
click at [397, 219] on div "Brainstorm Internal Platform Automation Preperation KPI AI Other" at bounding box center [409, 287] width 186 height 137
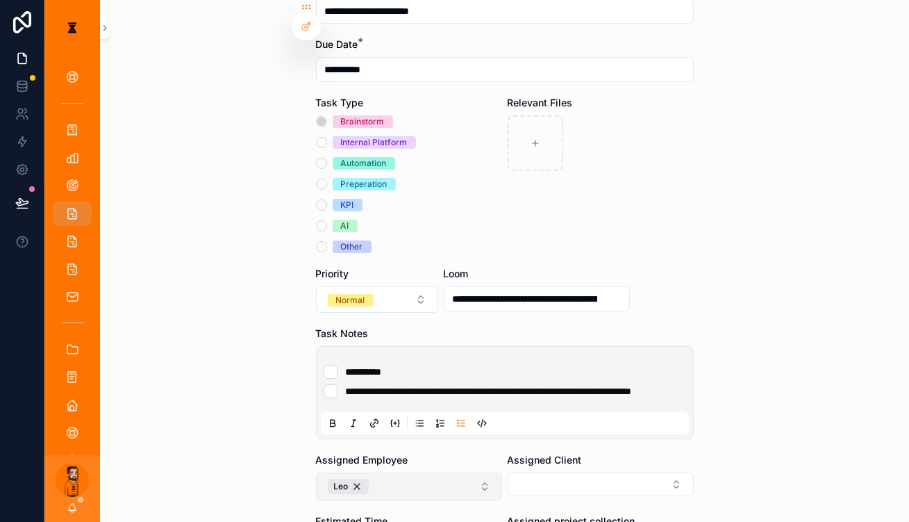
scroll to position [189, 0]
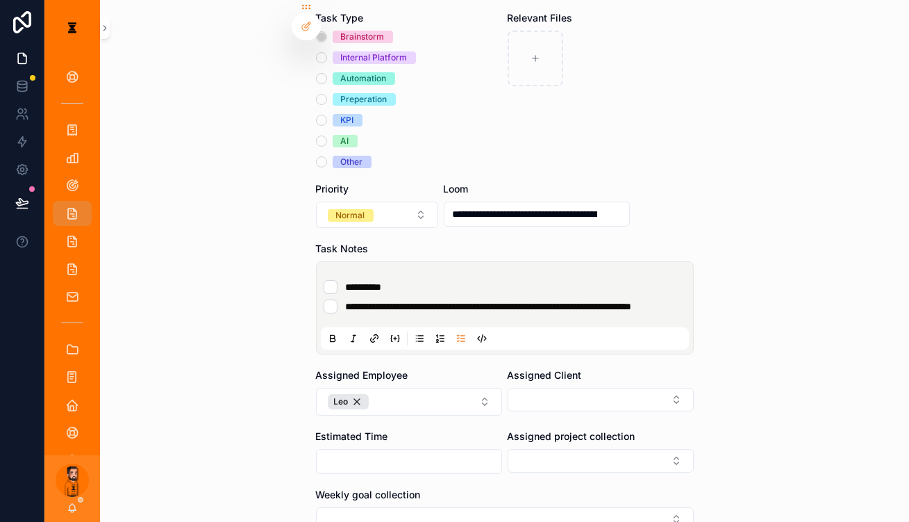
click at [446, 368] on div "Assigned Employee" at bounding box center [409, 375] width 186 height 14
click at [431, 368] on div "Assigned Employee [PERSON_NAME]" at bounding box center [409, 391] width 186 height 47
click at [430, 387] on button "Leo" at bounding box center [409, 401] width 186 height 28
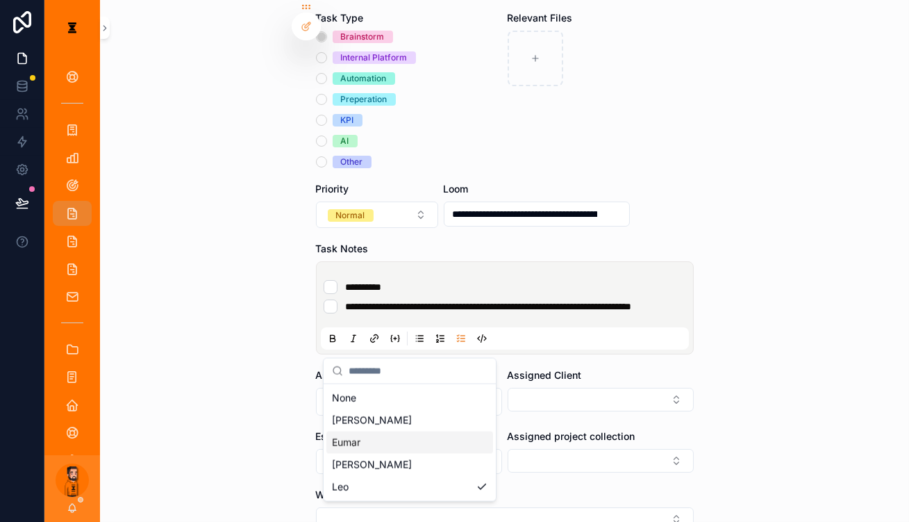
click at [365, 438] on div "Eumar" at bounding box center [409, 442] width 167 height 22
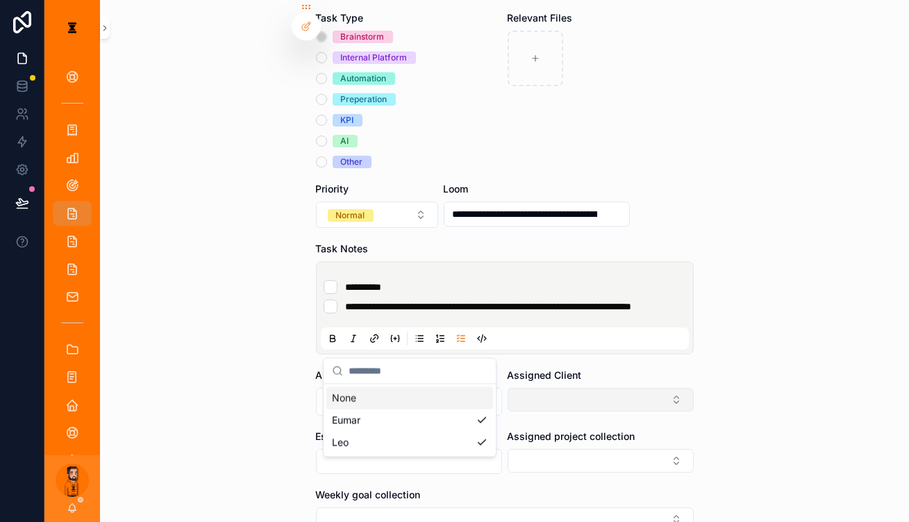
click at [548, 387] on button "Select Button" at bounding box center [601, 399] width 186 height 24
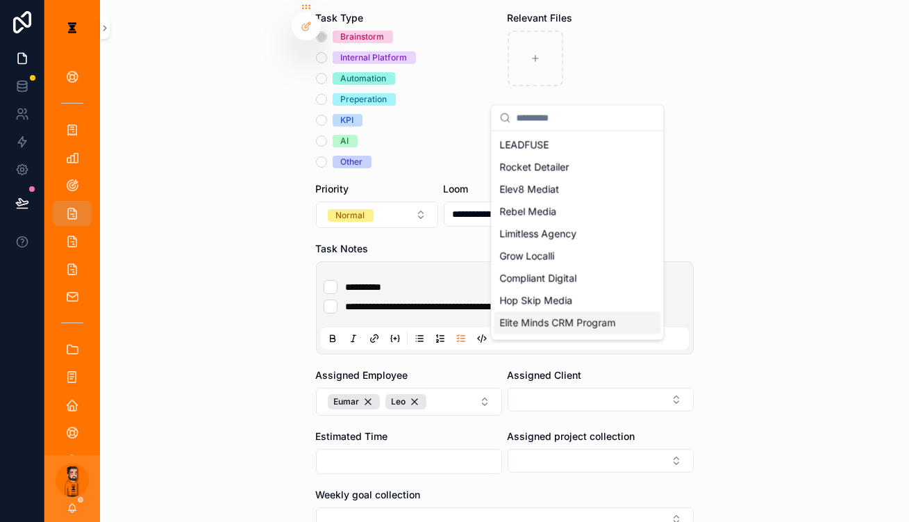
click at [537, 315] on span "Elite Minds CRM Program" at bounding box center [557, 322] width 116 height 14
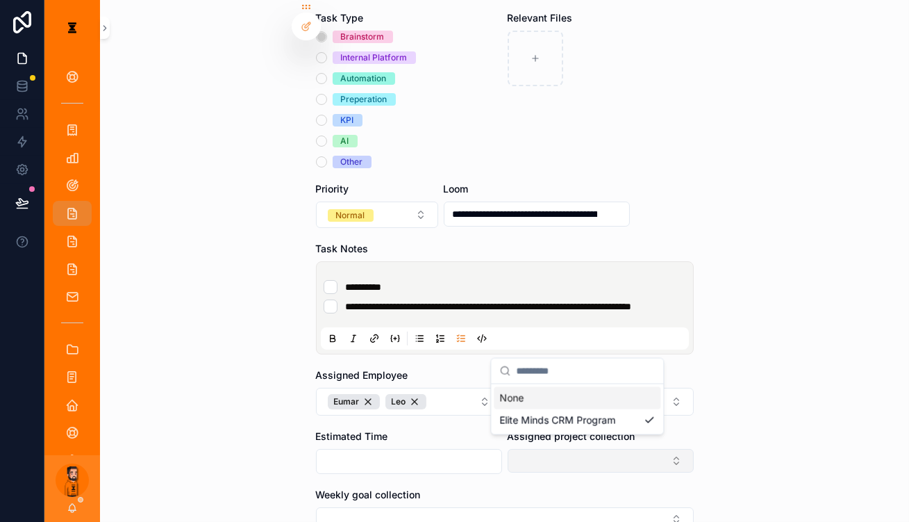
click at [535, 399] on div "**********" at bounding box center [476, 261] width 865 height 522
click at [535, 449] on button "Select Button" at bounding box center [601, 461] width 186 height 24
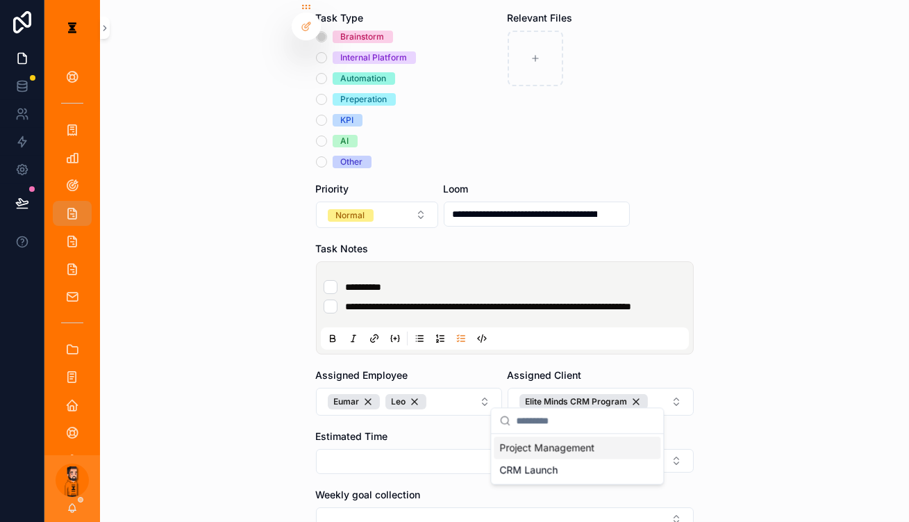
click at [678, 438] on div "**********" at bounding box center [504, 261] width 809 height 522
click at [559, 449] on button "Select Button" at bounding box center [601, 461] width 186 height 24
click at [527, 462] on div "CRM Launch" at bounding box center [577, 469] width 167 height 22
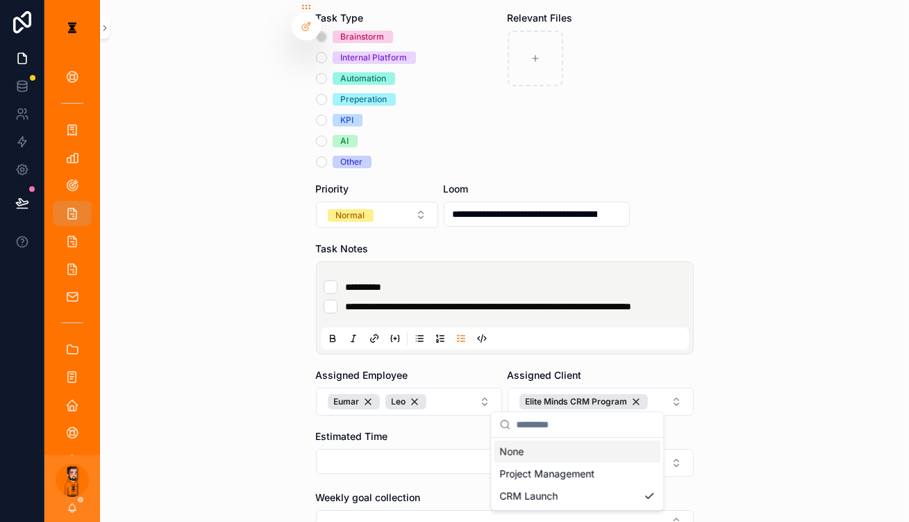
click at [424, 490] on div "Weekly goal collection" at bounding box center [505, 497] width 378 height 14
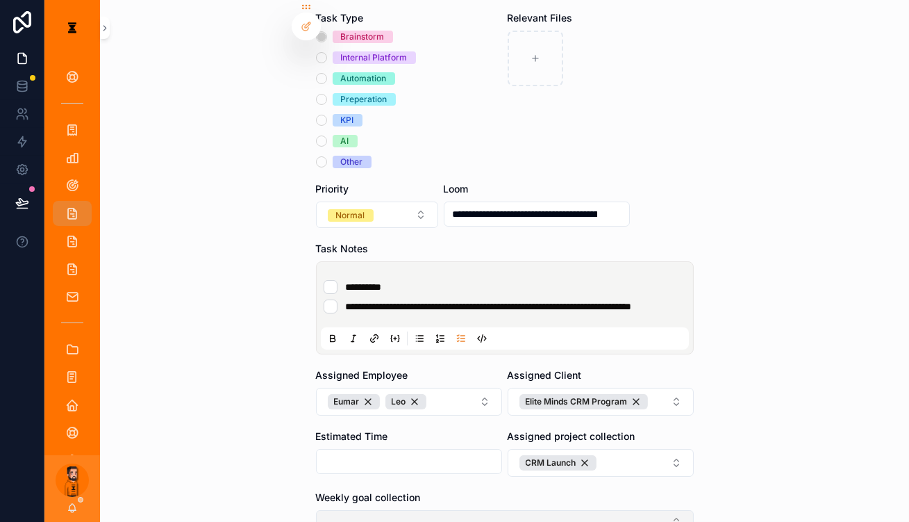
click at [427, 510] on button "Select Button" at bounding box center [505, 522] width 378 height 24
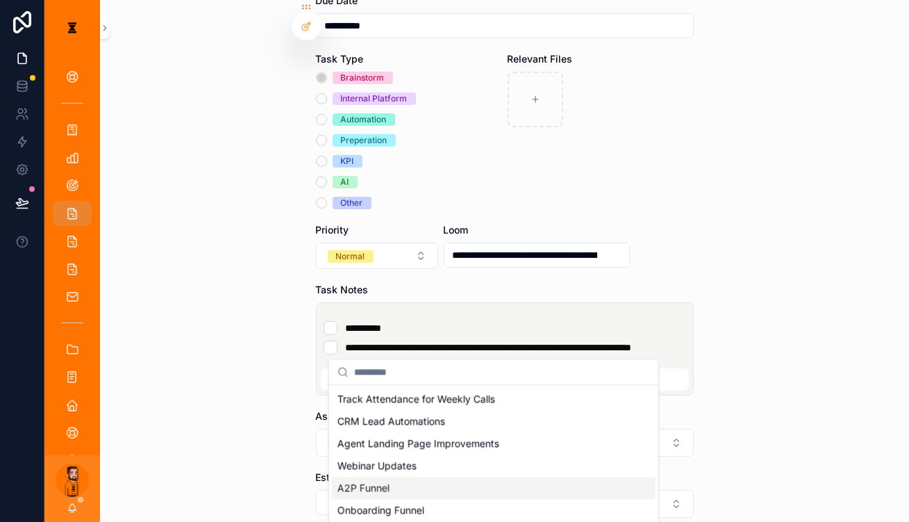
scroll to position [118, 0]
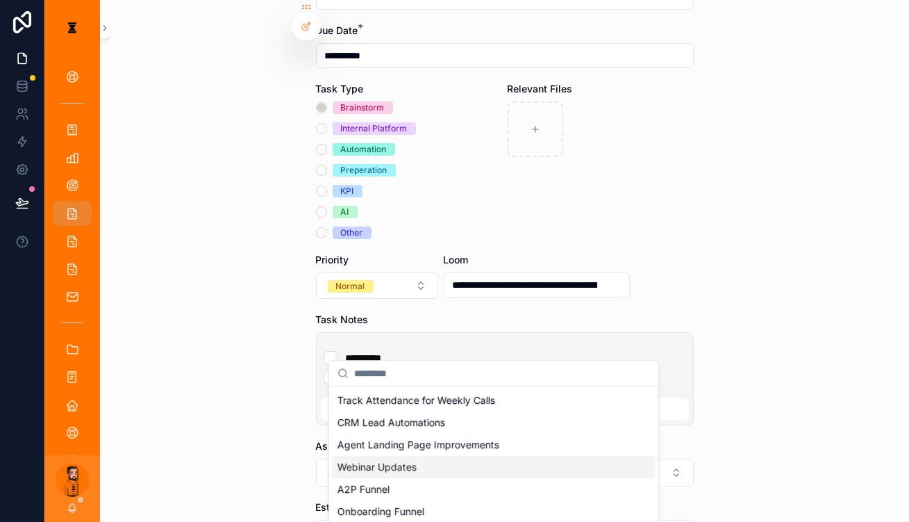
drag, startPoint x: 281, startPoint y: 459, endPoint x: 299, endPoint y: 473, distance: 22.8
click at [281, 460] on div "**********" at bounding box center [504, 261] width 809 height 522
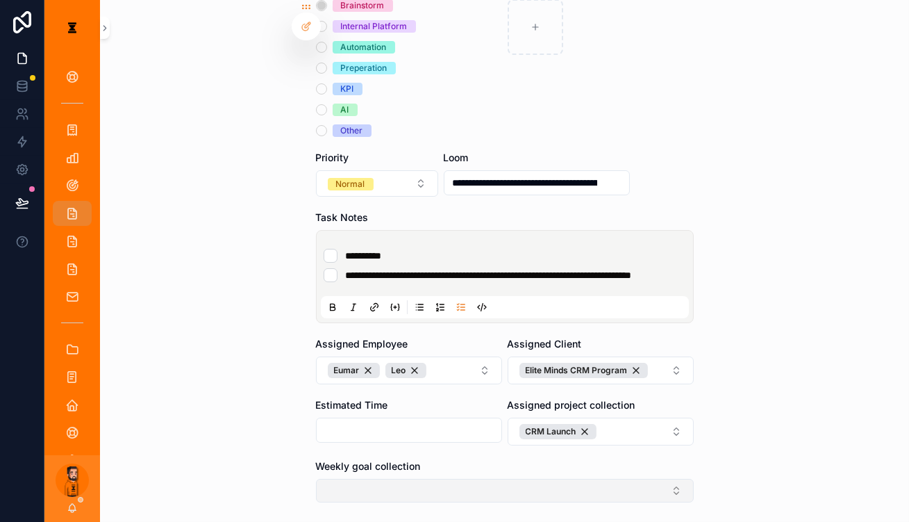
scroll to position [181, 0]
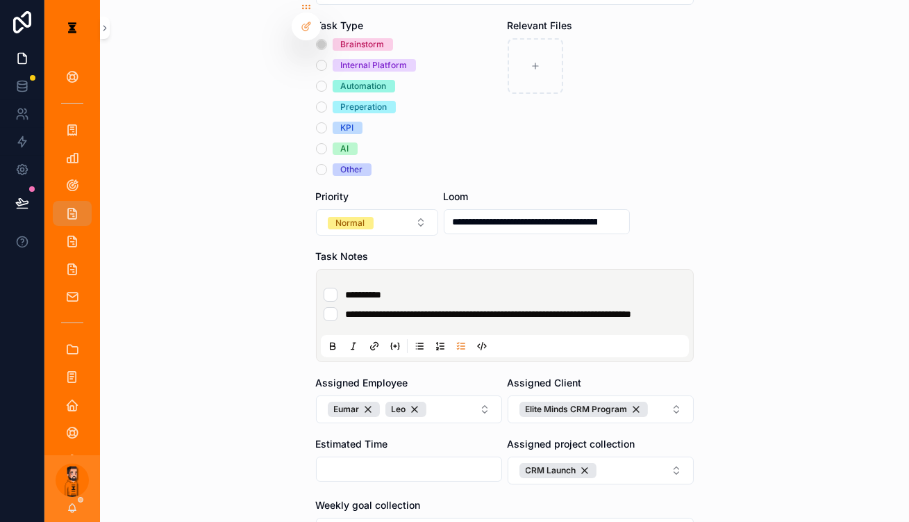
click at [351, 494] on li "Updating..." at bounding box center [454, 480] width 247 height 37
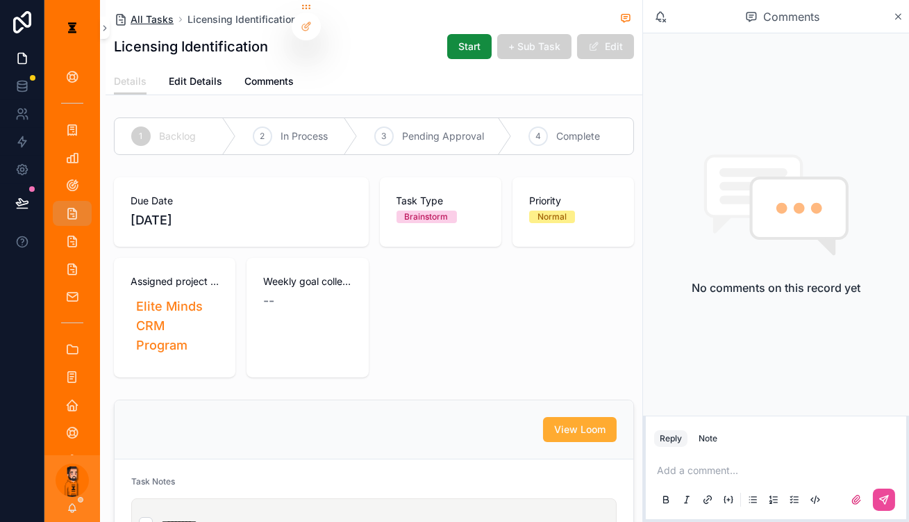
click at [135, 12] on span "All Tasks" at bounding box center [152, 19] width 43 height 14
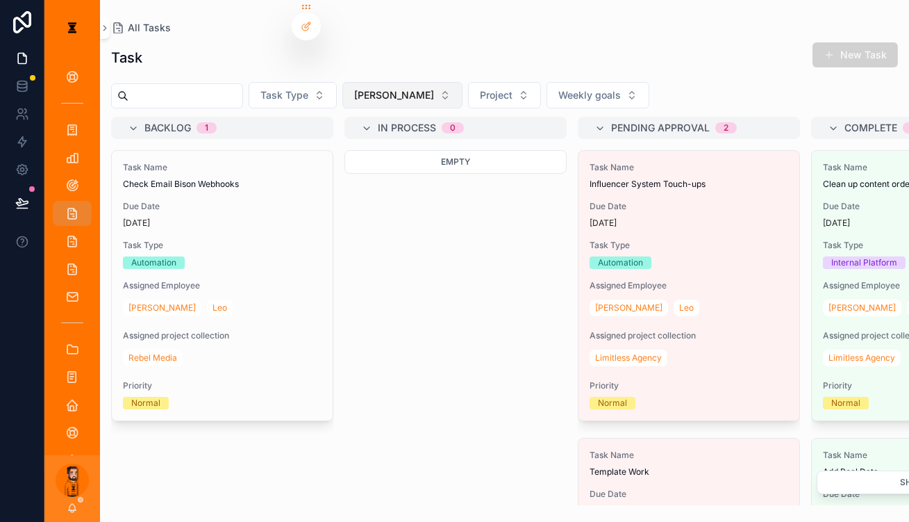
click at [367, 92] on button "[PERSON_NAME]" at bounding box center [402, 95] width 120 height 26
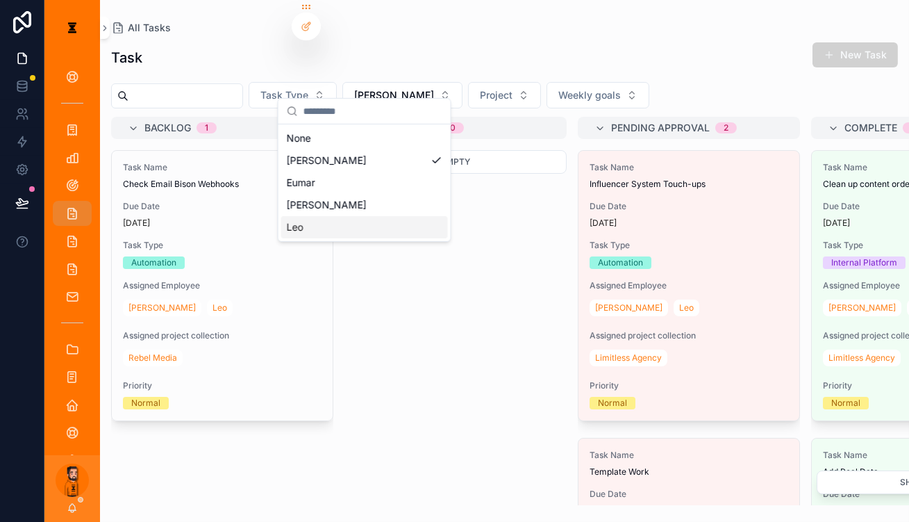
click at [421, 254] on div "Empty" at bounding box center [455, 327] width 222 height 355
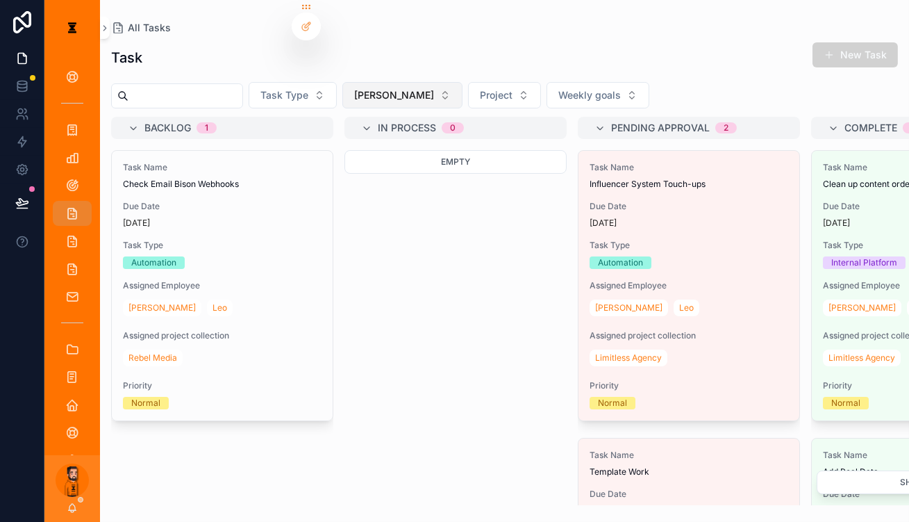
click at [370, 82] on button "[PERSON_NAME]" at bounding box center [402, 95] width 120 height 26
click at [864, 34] on div "Task New Task Task Type [PERSON_NAME] Project Weekly goals Backlog 1 Task Name …" at bounding box center [504, 269] width 809 height 472
click at [865, 42] on button "New Task" at bounding box center [854, 54] width 85 height 25
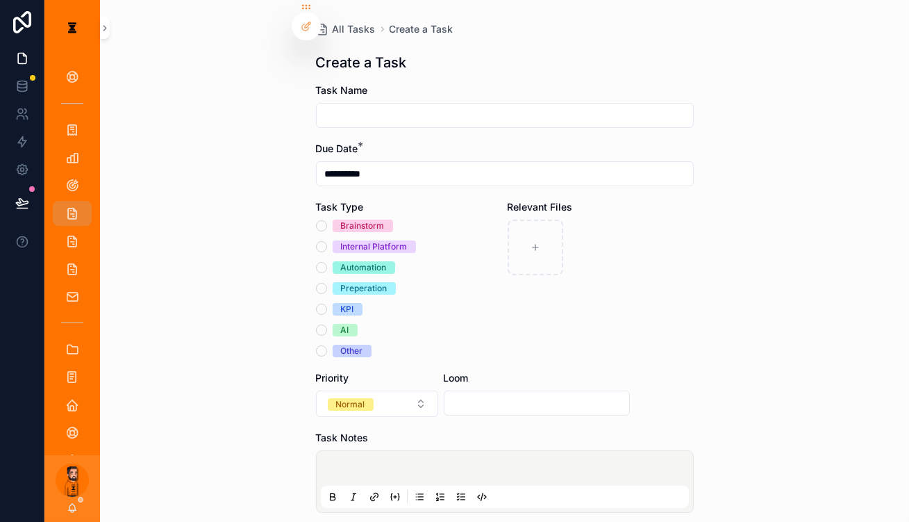
click at [865, 42] on div "**********" at bounding box center [504, 261] width 809 height 522
click at [519, 108] on input "scrollable content" at bounding box center [505, 115] width 376 height 19
type input "**********"
click at [372, 219] on div "Brainstorm" at bounding box center [363, 225] width 44 height 12
click at [327, 220] on button "Brainstorm" at bounding box center [321, 225] width 11 height 11
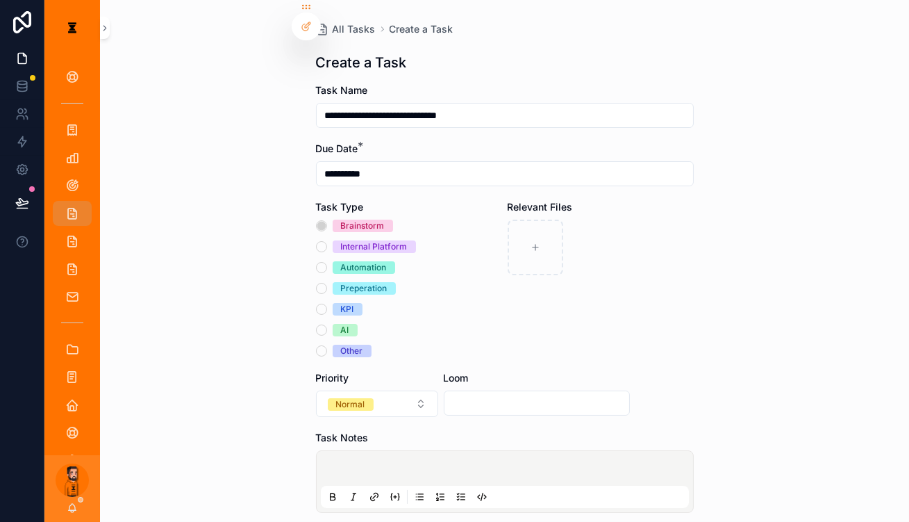
click at [375, 450] on div "scrollable content" at bounding box center [505, 481] width 378 height 62
click at [420, 463] on p "scrollable content" at bounding box center [508, 470] width 368 height 14
click at [467, 491] on icon "scrollable content" at bounding box center [461, 496] width 11 height 11
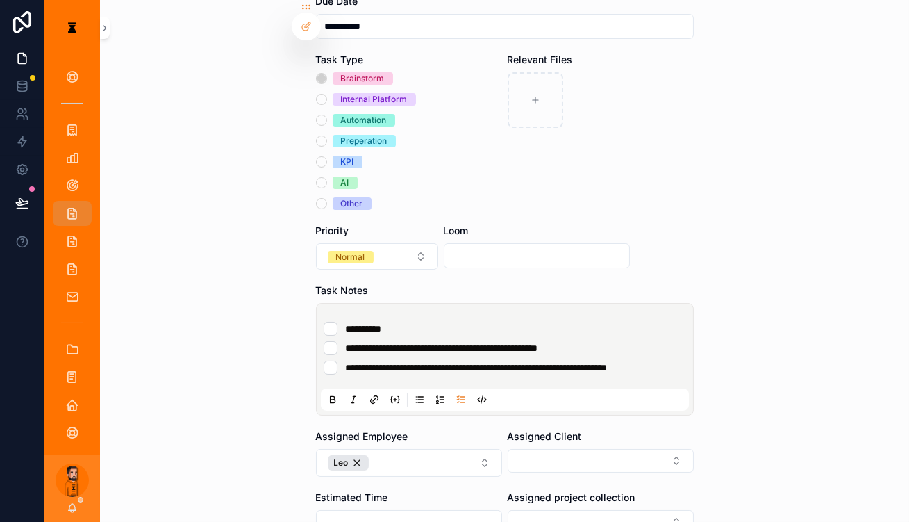
scroll to position [189, 0]
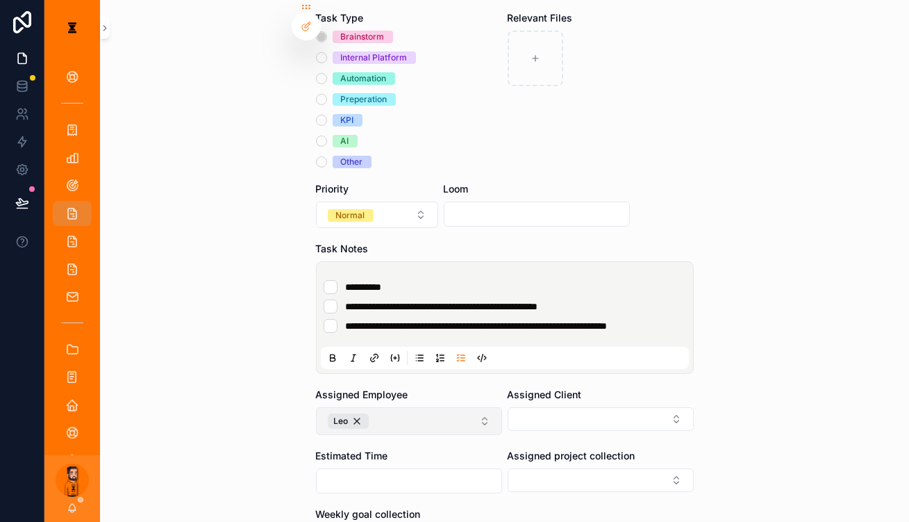
click at [421, 407] on button "Leo" at bounding box center [409, 421] width 186 height 28
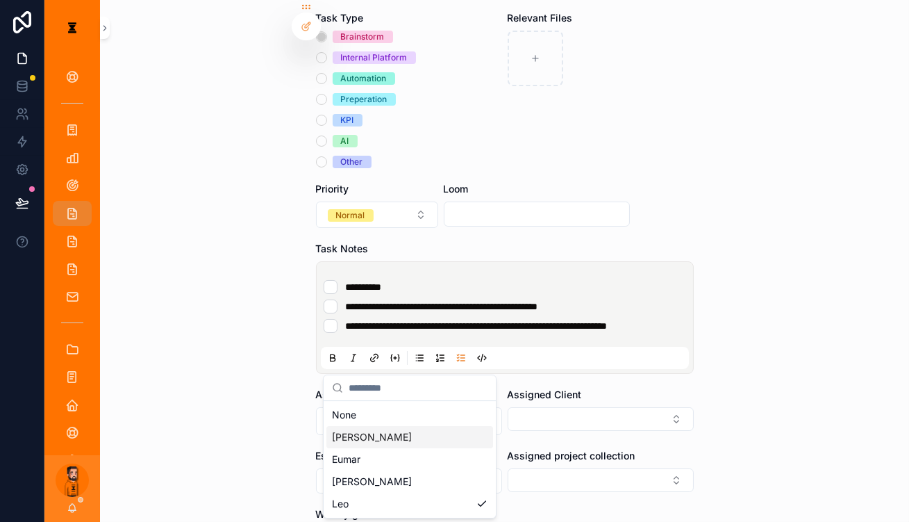
click at [389, 433] on div "[PERSON_NAME]" at bounding box center [409, 437] width 167 height 22
click at [573, 407] on button "Select Button" at bounding box center [601, 419] width 186 height 24
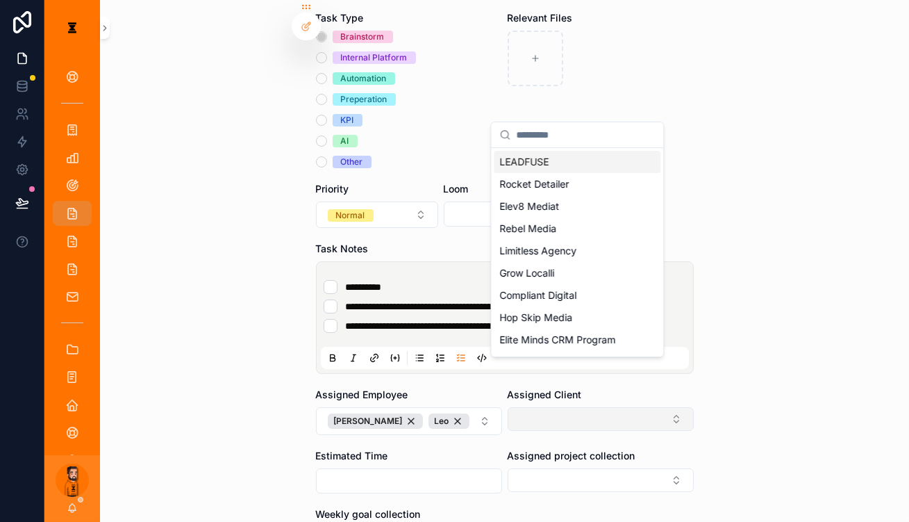
click at [576, 407] on button "Select Button" at bounding box center [601, 419] width 186 height 24
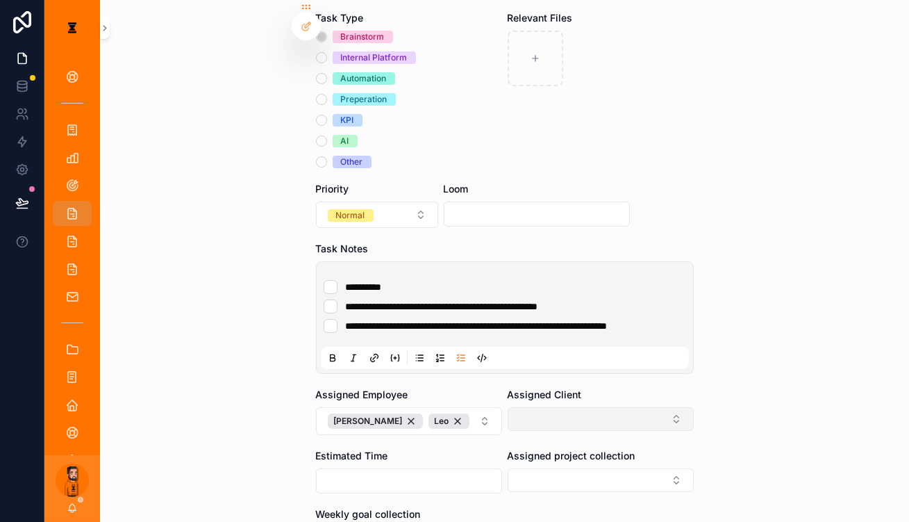
click at [576, 407] on button "Select Button" at bounding box center [601, 419] width 186 height 24
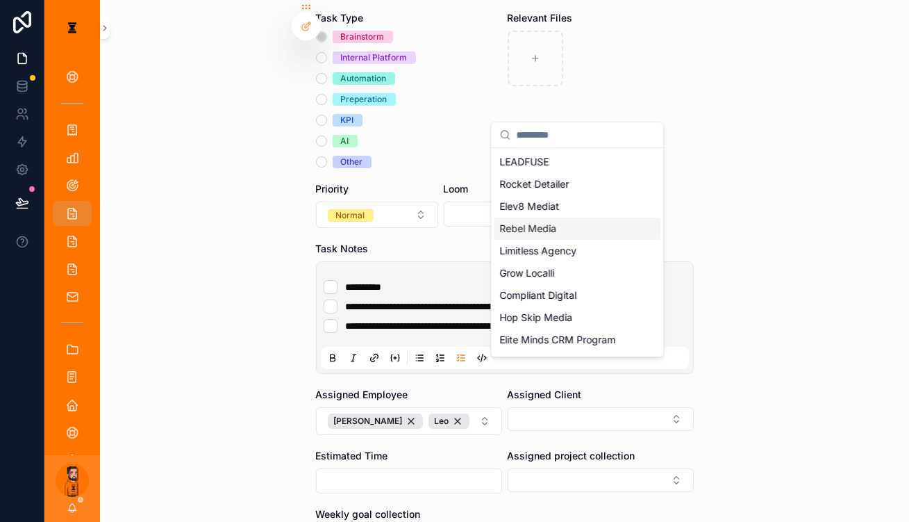
click at [588, 222] on div "Rebel Media" at bounding box center [577, 228] width 167 height 22
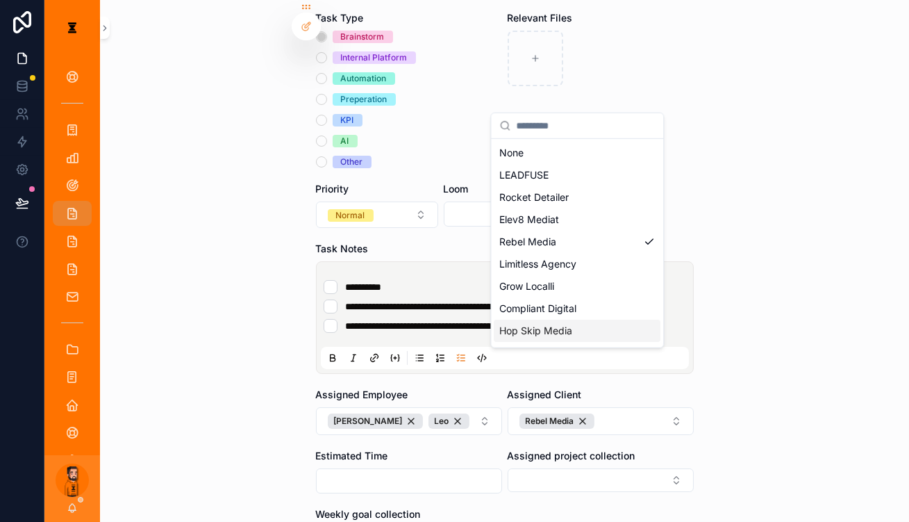
click at [574, 392] on div "**********" at bounding box center [476, 261] width 865 height 522
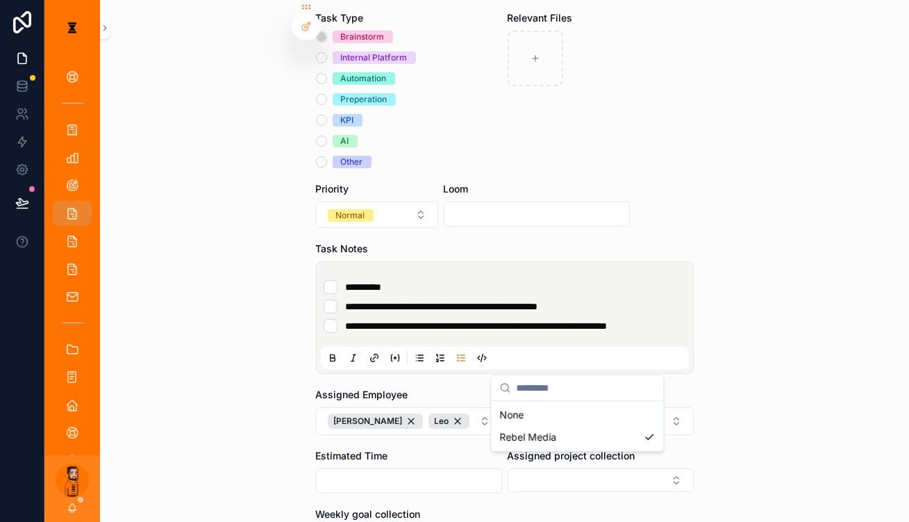
click at [573, 449] on div "Assigned project collection" at bounding box center [601, 471] width 186 height 44
click at [572, 468] on button "Select Button" at bounding box center [601, 480] width 186 height 24
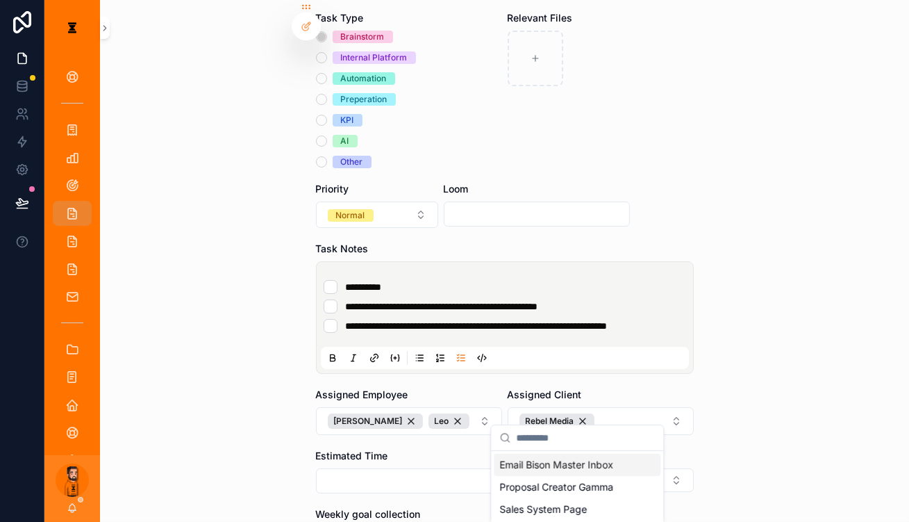
click at [569, 458] on span "Email Bison Master Inbox" at bounding box center [556, 465] width 114 height 14
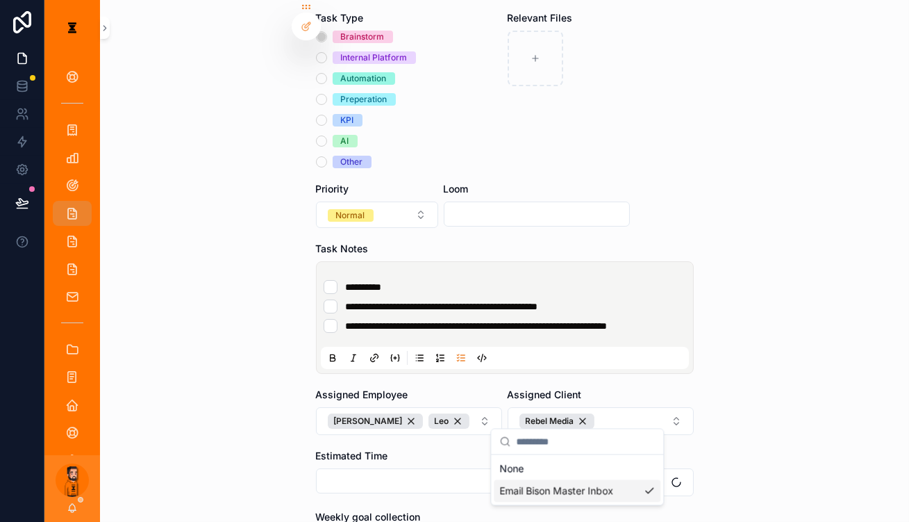
click at [517, 466] on div "**********" at bounding box center [476, 261] width 865 height 522
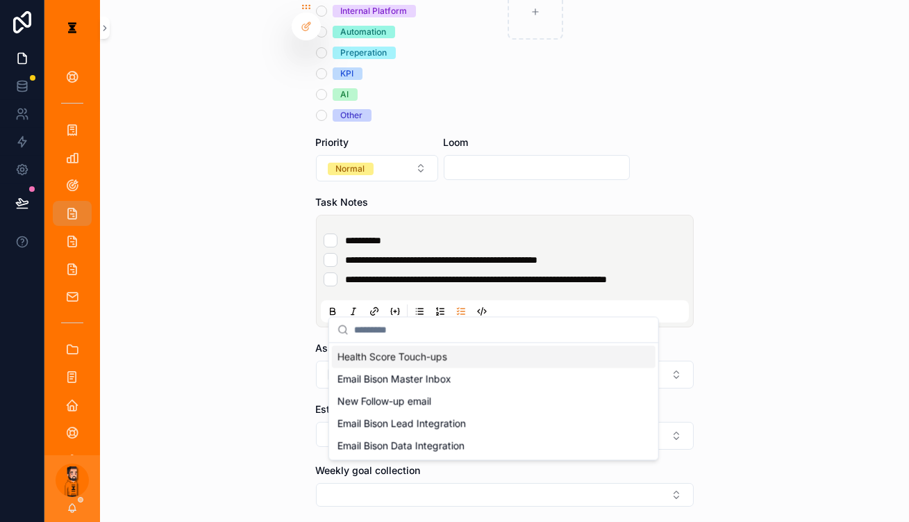
scroll to position [262, 0]
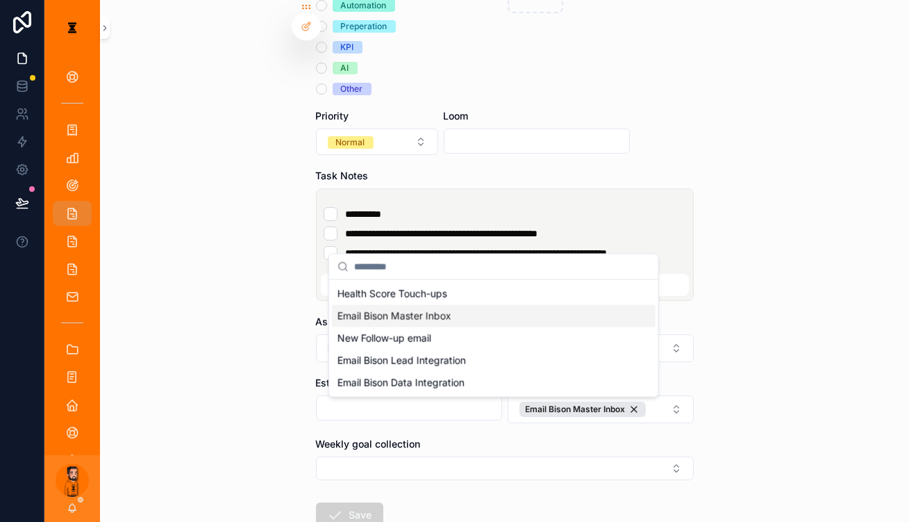
click at [474, 317] on div "Email Bison Master Inbox" at bounding box center [494, 316] width 324 height 22
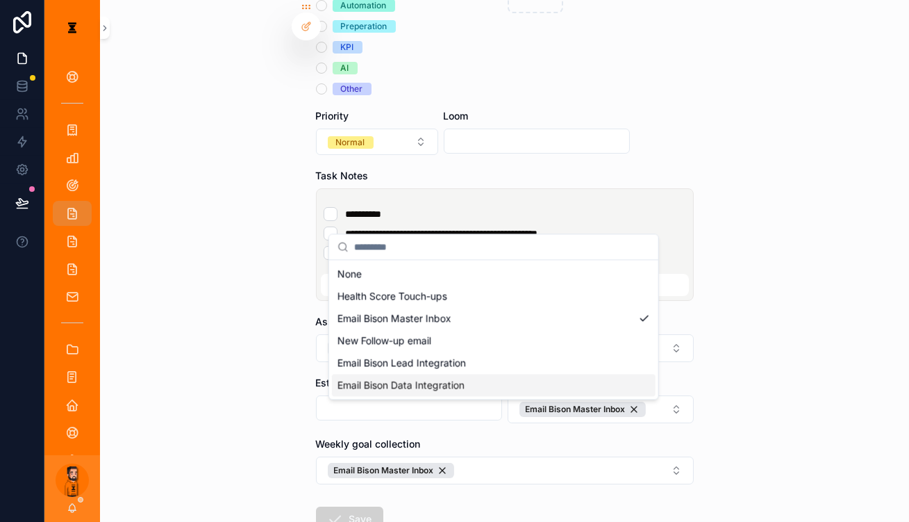
click at [518, 445] on div "**********" at bounding box center [476, 261] width 865 height 522
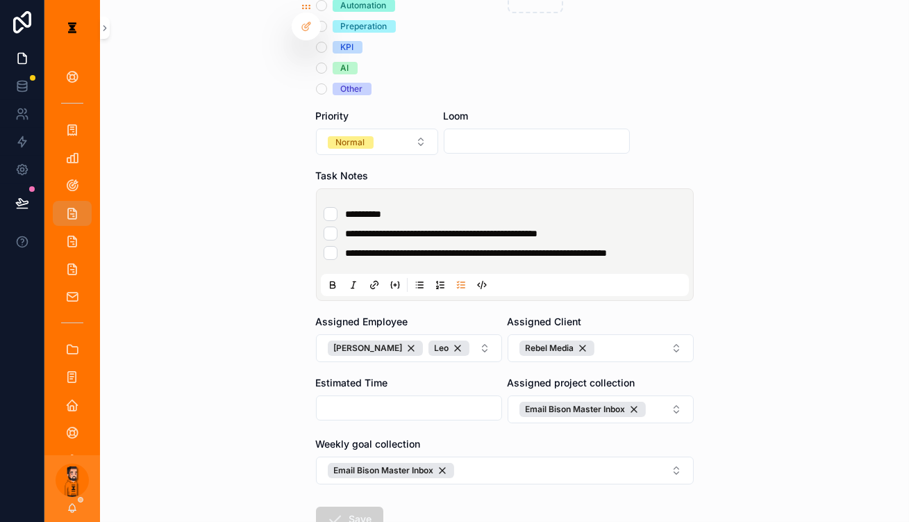
drag, startPoint x: 519, startPoint y: 65, endPoint x: 525, endPoint y: 88, distance: 24.3
click at [519, 109] on div "Loom" at bounding box center [537, 116] width 186 height 14
click at [526, 131] on input "scrollable content" at bounding box center [536, 140] width 185 height 19
paste input "**********"
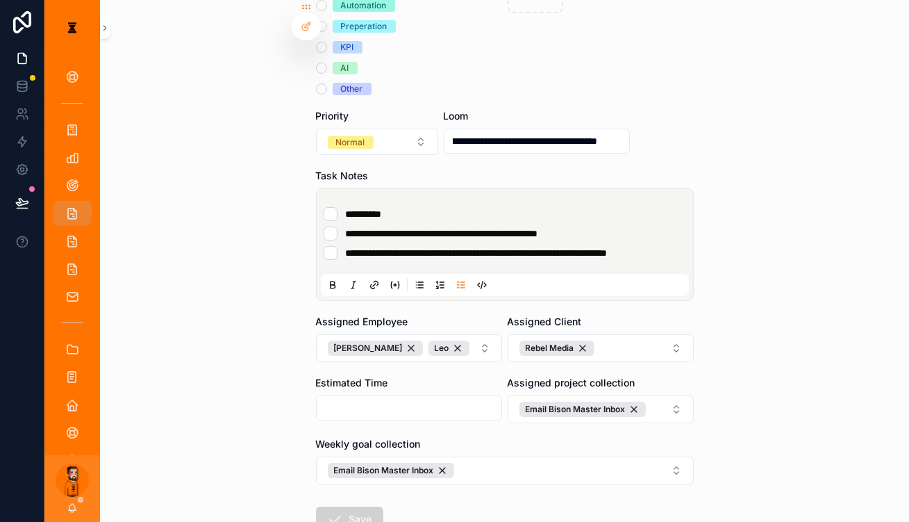
type input "**********"
click at [373, 424] on form "**********" at bounding box center [505, 221] width 378 height 799
click at [369, 506] on button "Save" at bounding box center [349, 518] width 67 height 25
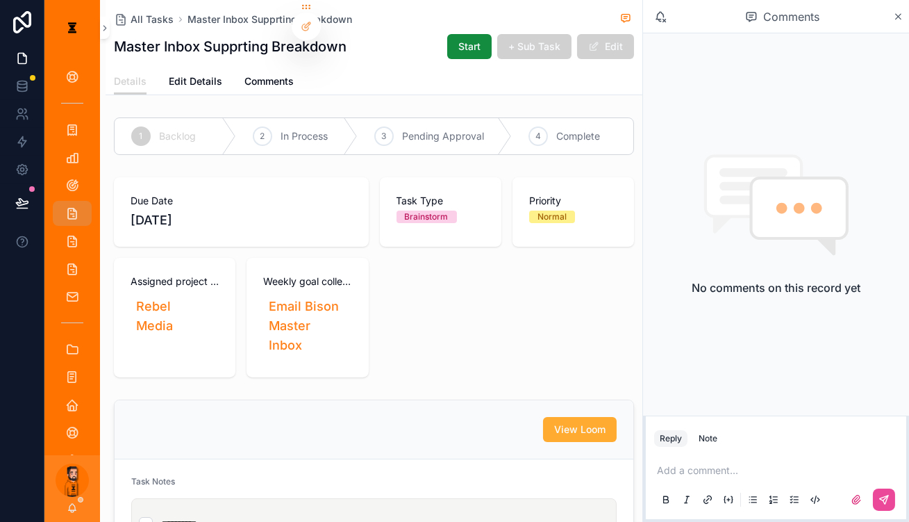
click at [411, 22] on div "All Tasks Master Inbox Supprting Breakdown" at bounding box center [374, 19] width 520 height 17
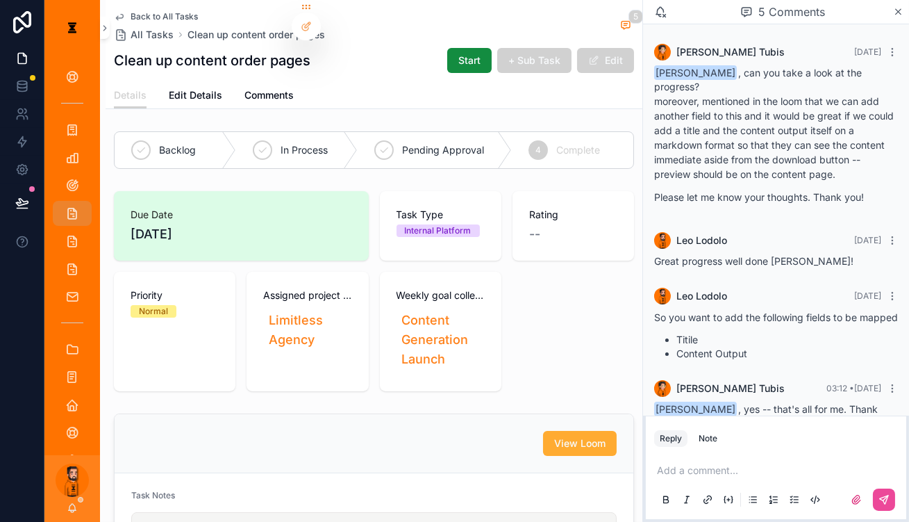
scroll to position [66, 0]
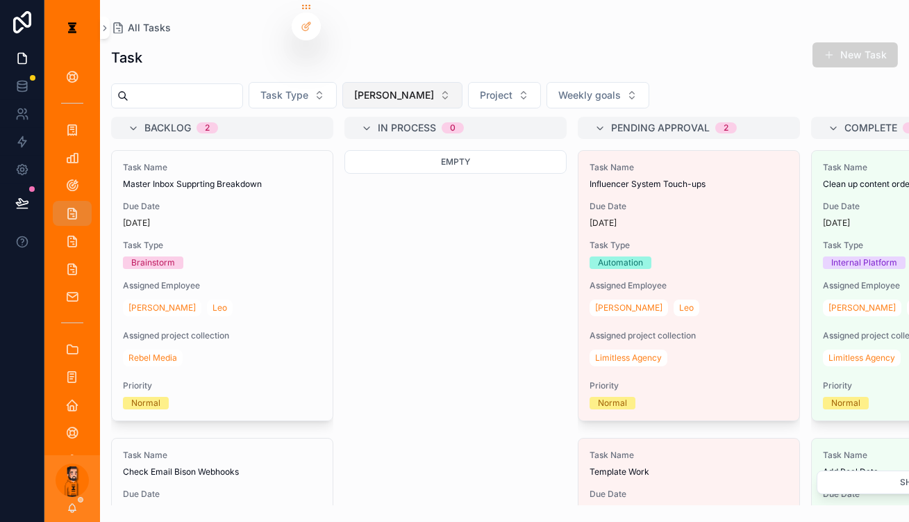
click at [360, 88] on span "[PERSON_NAME]" at bounding box center [394, 95] width 80 height 14
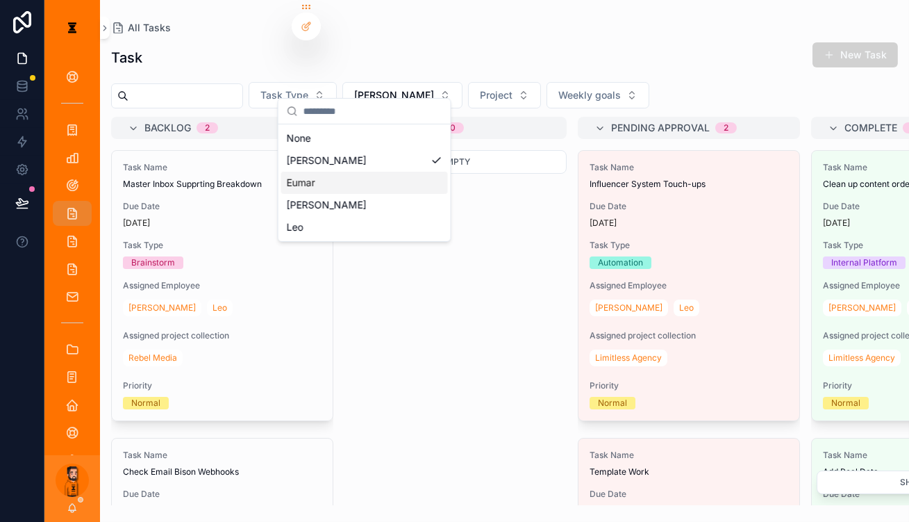
click at [336, 172] on div "Eumar" at bounding box center [364, 183] width 167 height 22
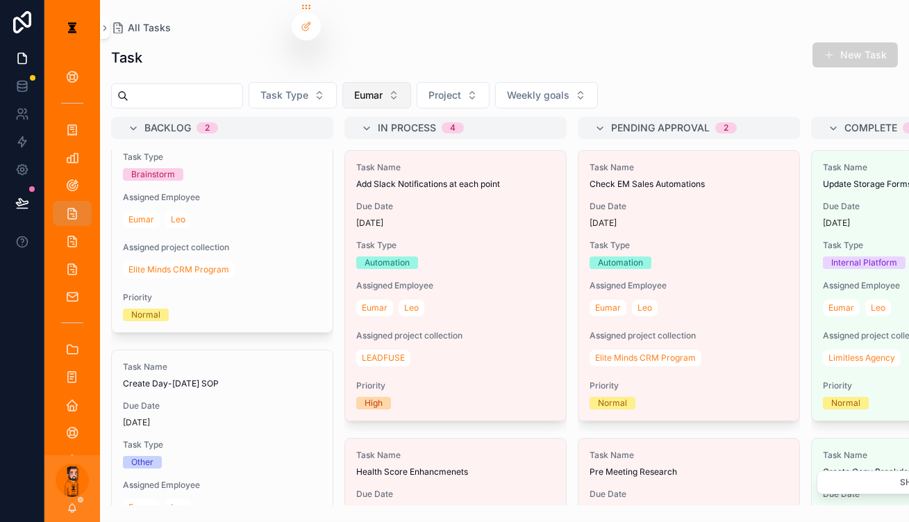
click at [381, 87] on button "Eumar" at bounding box center [376, 95] width 69 height 26
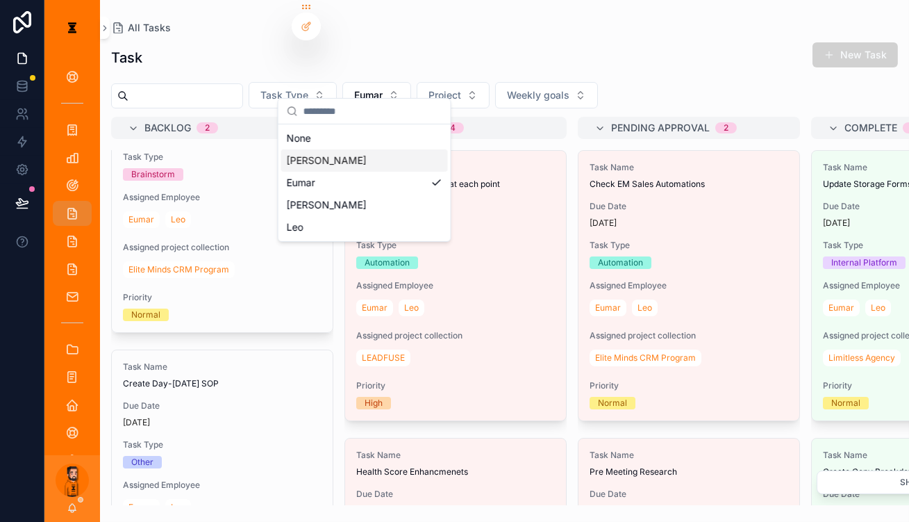
click at [343, 158] on div "[PERSON_NAME]" at bounding box center [364, 160] width 167 height 22
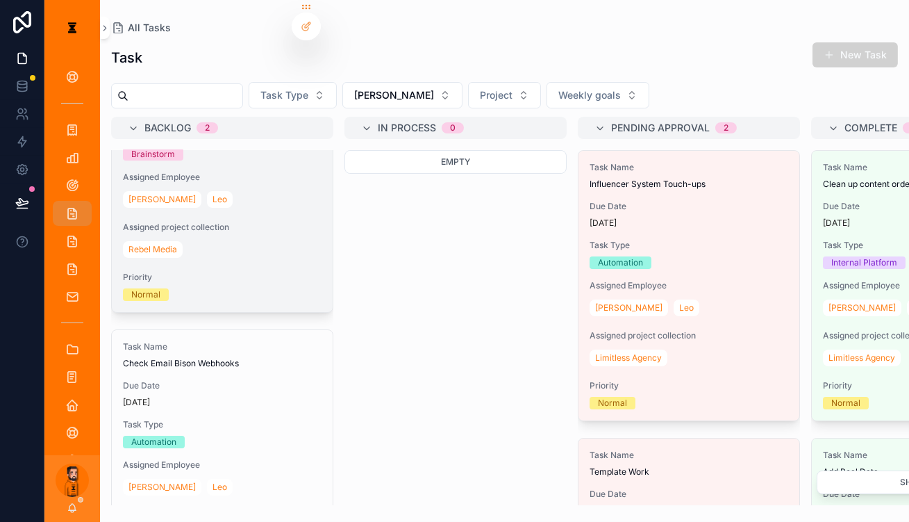
scroll to position [132, 0]
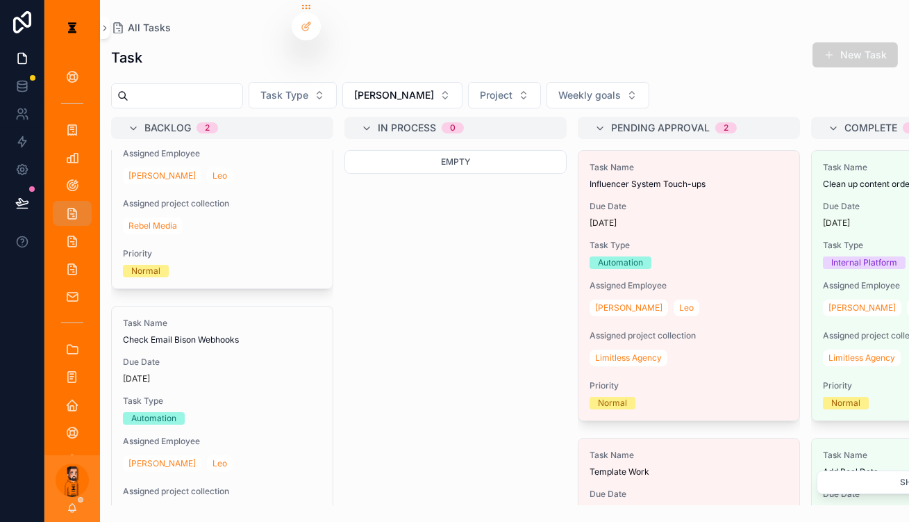
click at [352, 67] on div "Task New Task Task Type [PERSON_NAME] Project Weekly goals Backlog 2 Task Name …" at bounding box center [504, 269] width 809 height 472
click at [369, 82] on button "[PERSON_NAME]" at bounding box center [402, 95] width 120 height 26
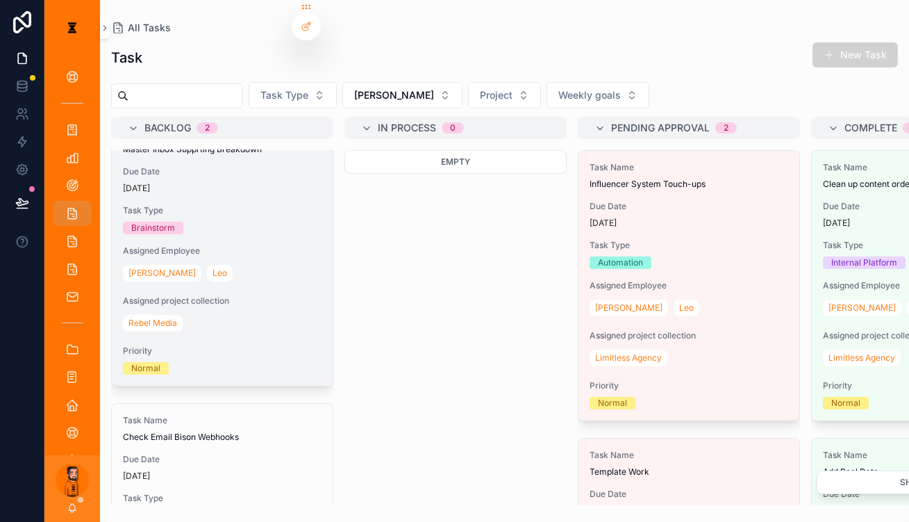
scroll to position [0, 0]
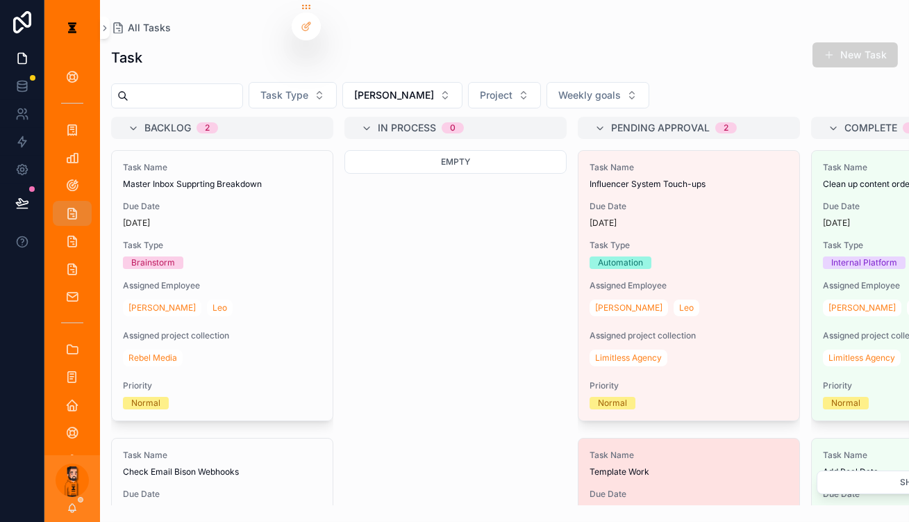
click at [665, 449] on div "Task Name Template Work" at bounding box center [689, 463] width 199 height 28
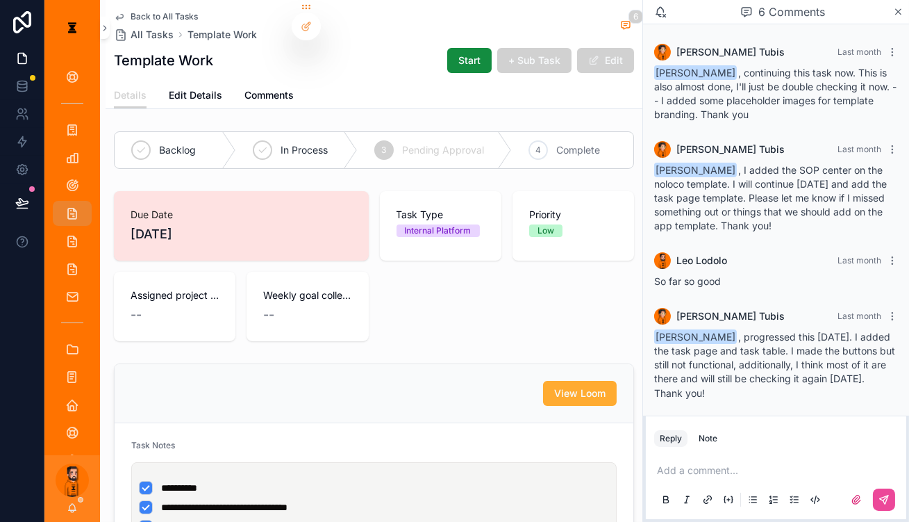
scroll to position [130, 0]
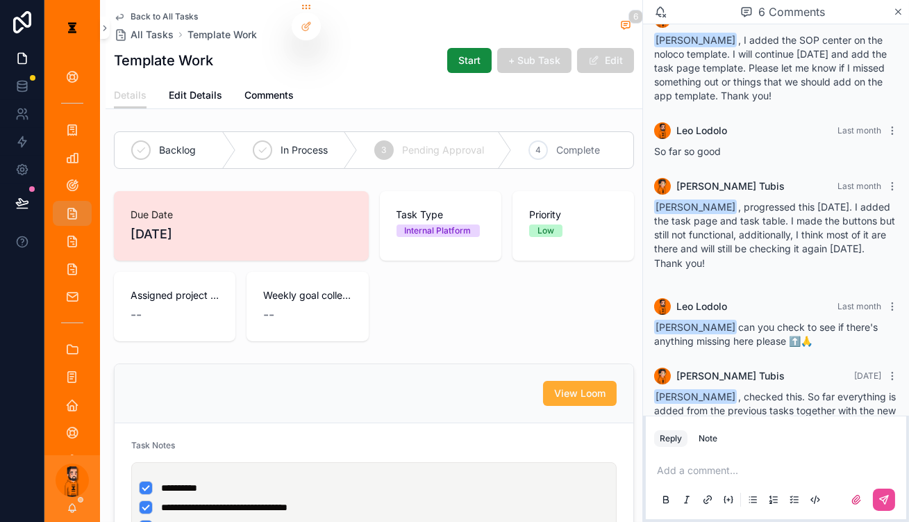
click at [742, 474] on div "Add a comment..." at bounding box center [776, 484] width 244 height 58
click at [744, 463] on p "scrollable content" at bounding box center [779, 470] width 244 height 14
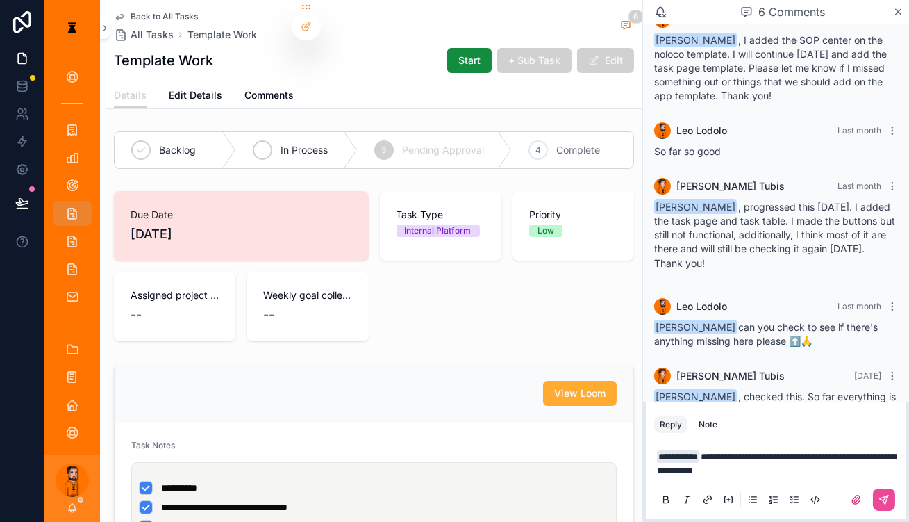
scroll to position [0, 0]
click at [267, 132] on div "In Process" at bounding box center [297, 150] width 122 height 36
click at [822, 460] on p "**********" at bounding box center [779, 463] width 244 height 28
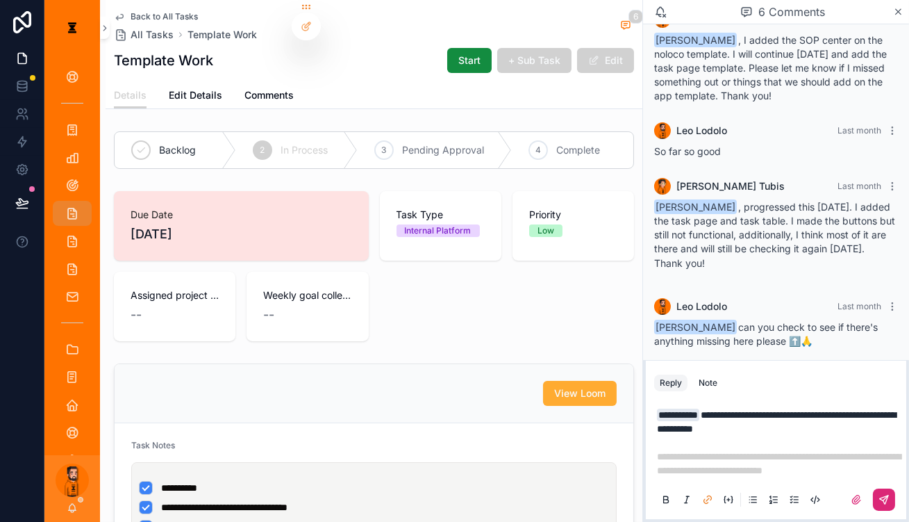
click at [887, 498] on icon "scrollable content" at bounding box center [884, 499] width 8 height 8
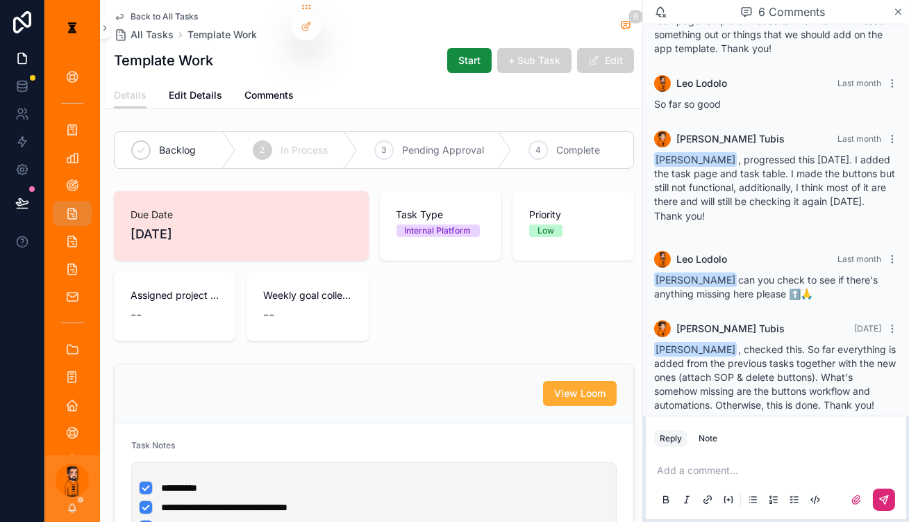
scroll to position [236, 0]
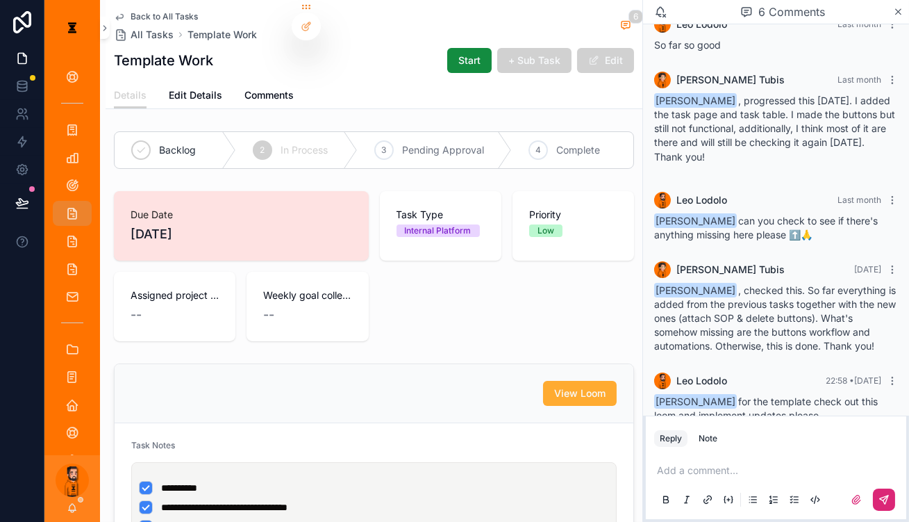
drag, startPoint x: 558, startPoint y: 297, endPoint x: 556, endPoint y: 290, distance: 7.1
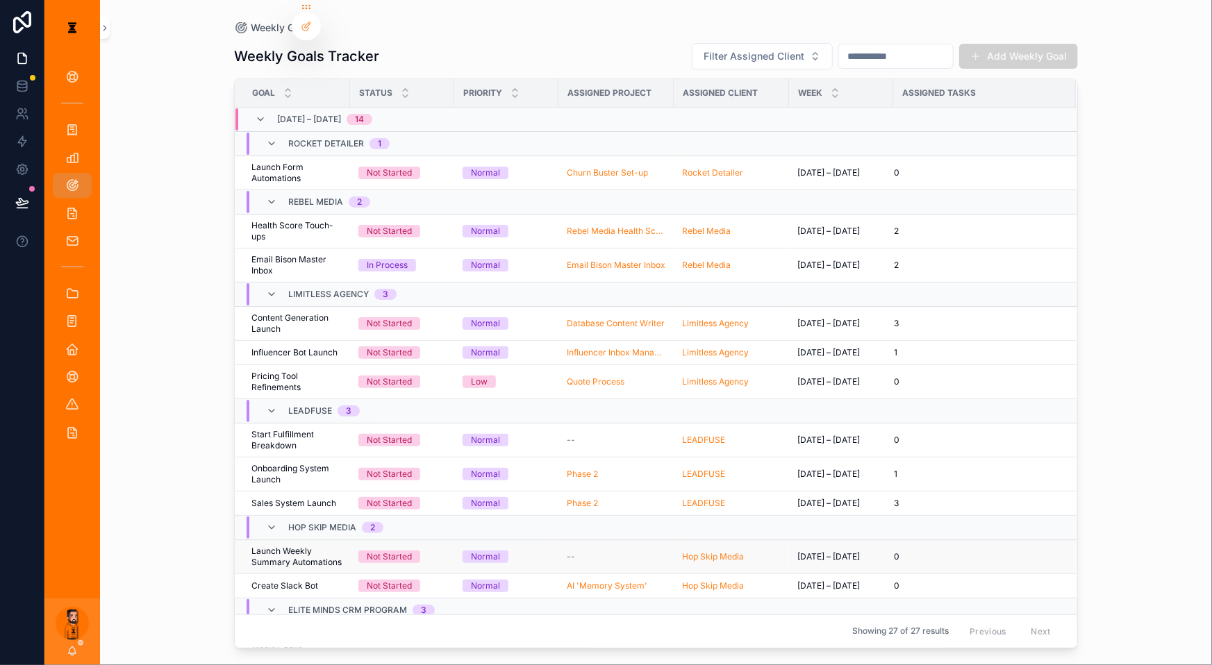
click at [290, 546] on span "Launch Weekly Summary Automations" at bounding box center [296, 557] width 90 height 22
click at [309, 574] on td "Create Slack Bot Create Slack Bot" at bounding box center [292, 586] width 115 height 24
click at [293, 574] on td "Create Slack Bot Create Slack Bot" at bounding box center [292, 586] width 115 height 24
click at [293, 581] on span "Create Slack Bot" at bounding box center [284, 586] width 67 height 11
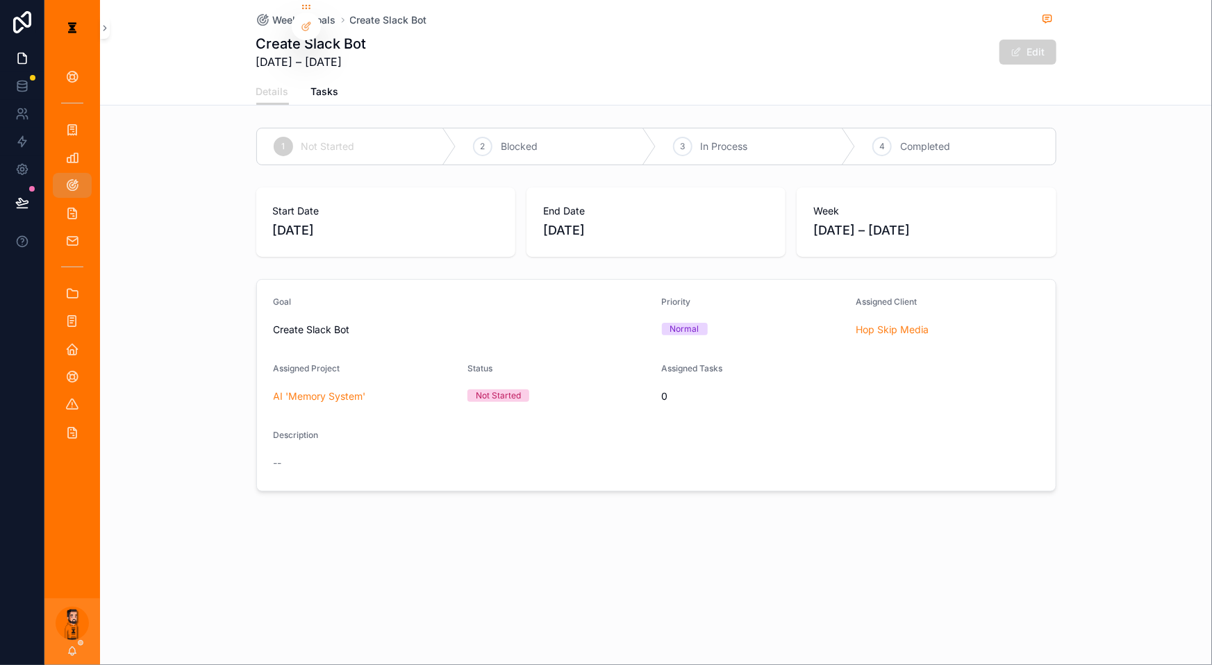
drag, startPoint x: 390, startPoint y: 295, endPoint x: 397, endPoint y: 292, distance: 7.8
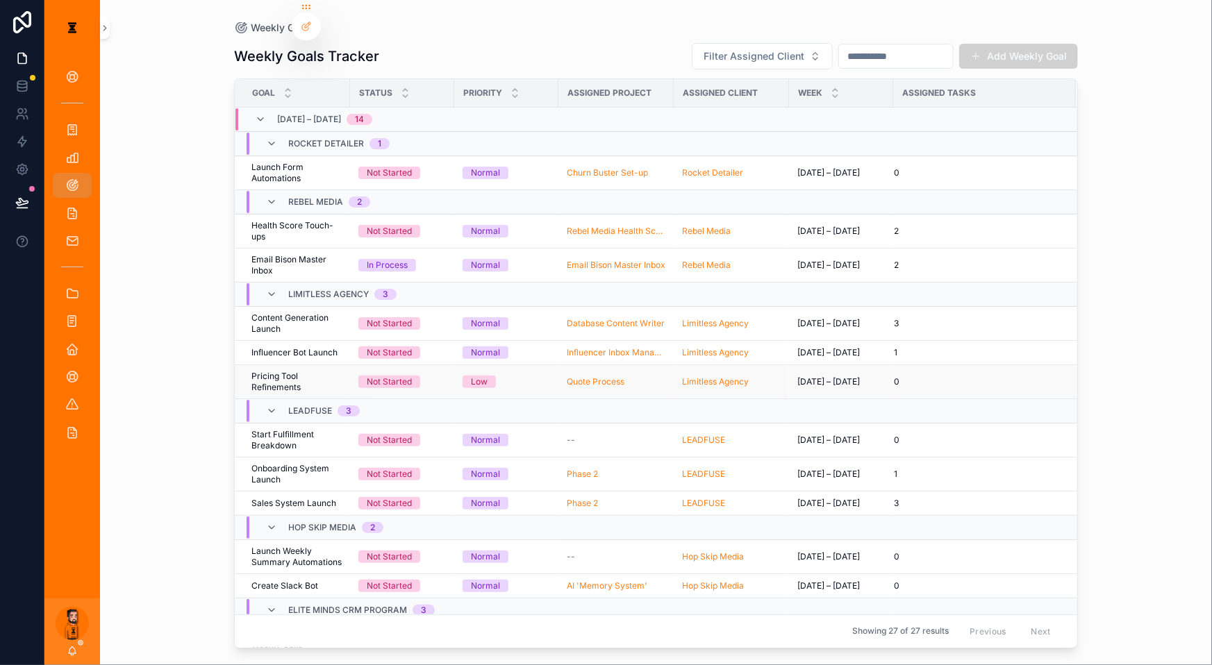
click at [309, 371] on span "Pricing Tool Refinements" at bounding box center [296, 382] width 90 height 22
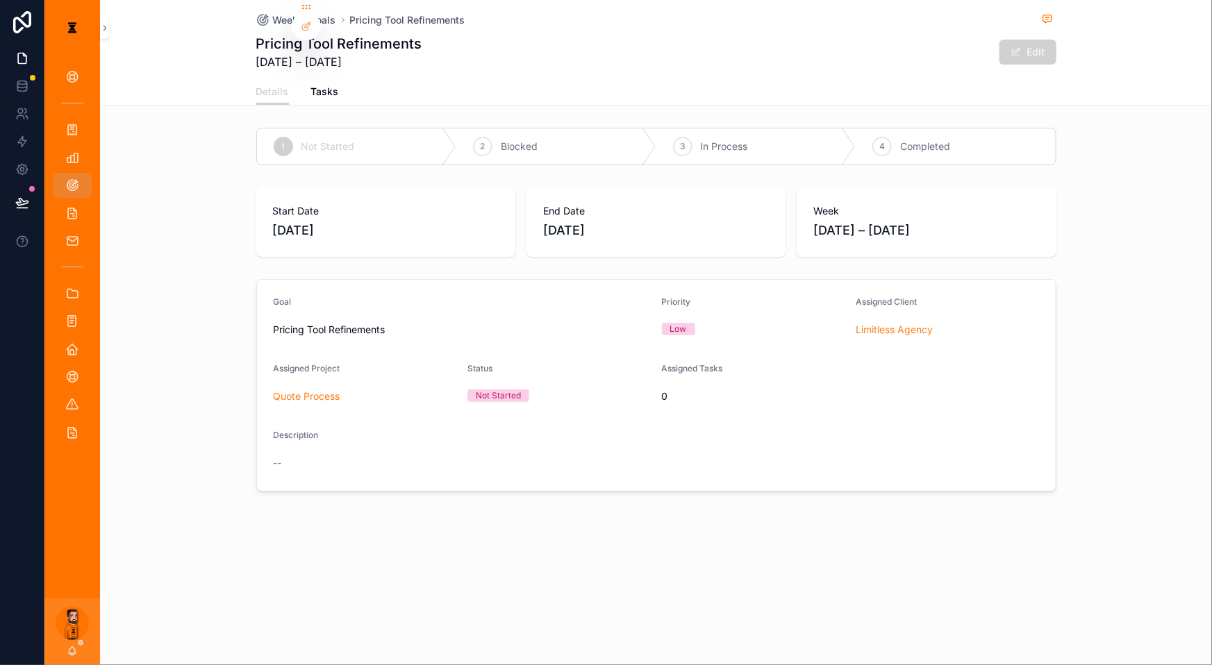
drag, startPoint x: 325, startPoint y: 326, endPoint x: 313, endPoint y: 333, distance: 13.7
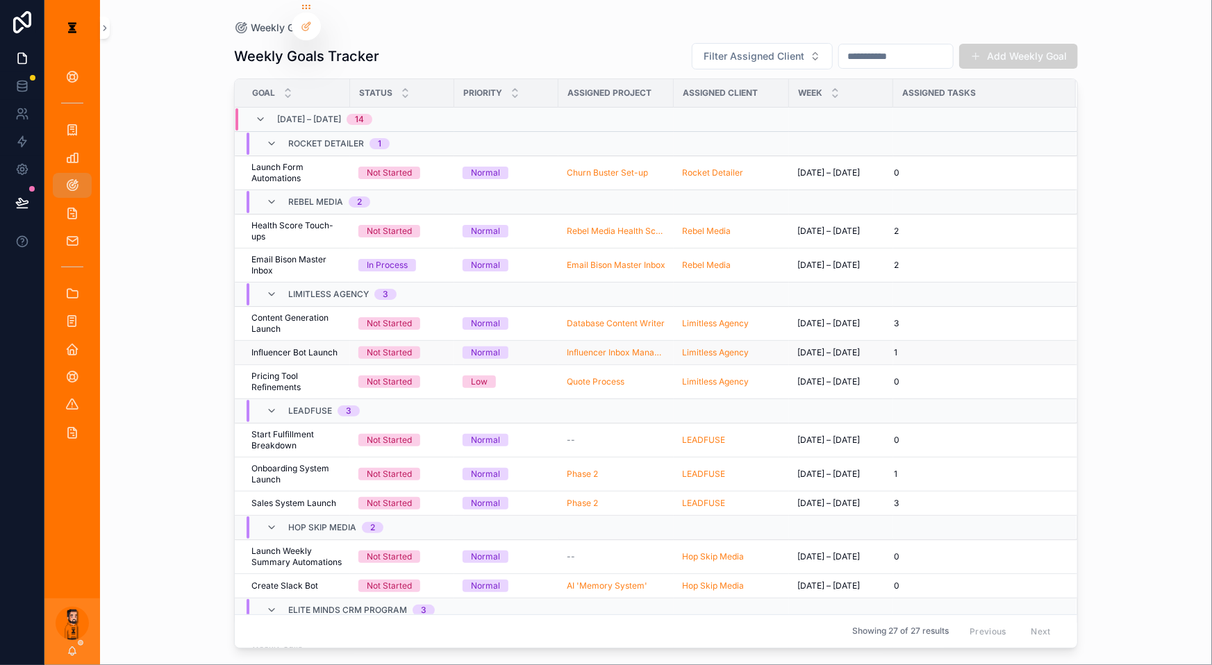
click at [287, 347] on span "Influencer Bot Launch" at bounding box center [294, 352] width 86 height 11
click at [297, 312] on span "Content Generation Launch" at bounding box center [296, 323] width 90 height 22
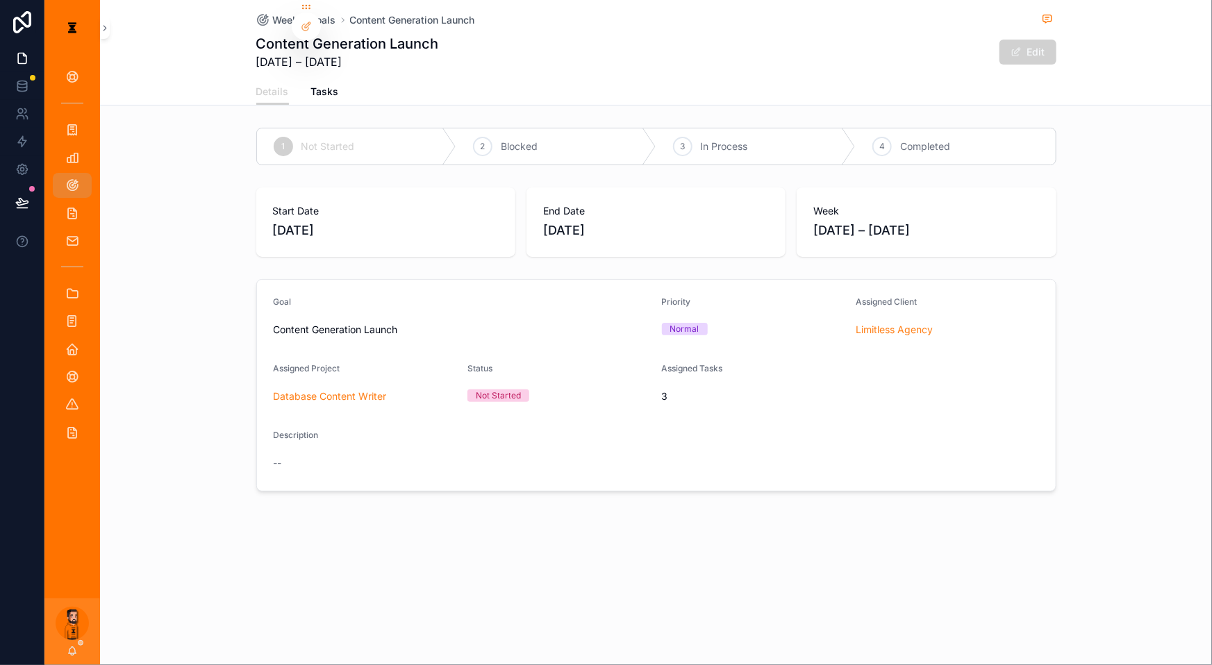
drag, startPoint x: 303, startPoint y: 154, endPoint x: 301, endPoint y: 163, distance: 9.3
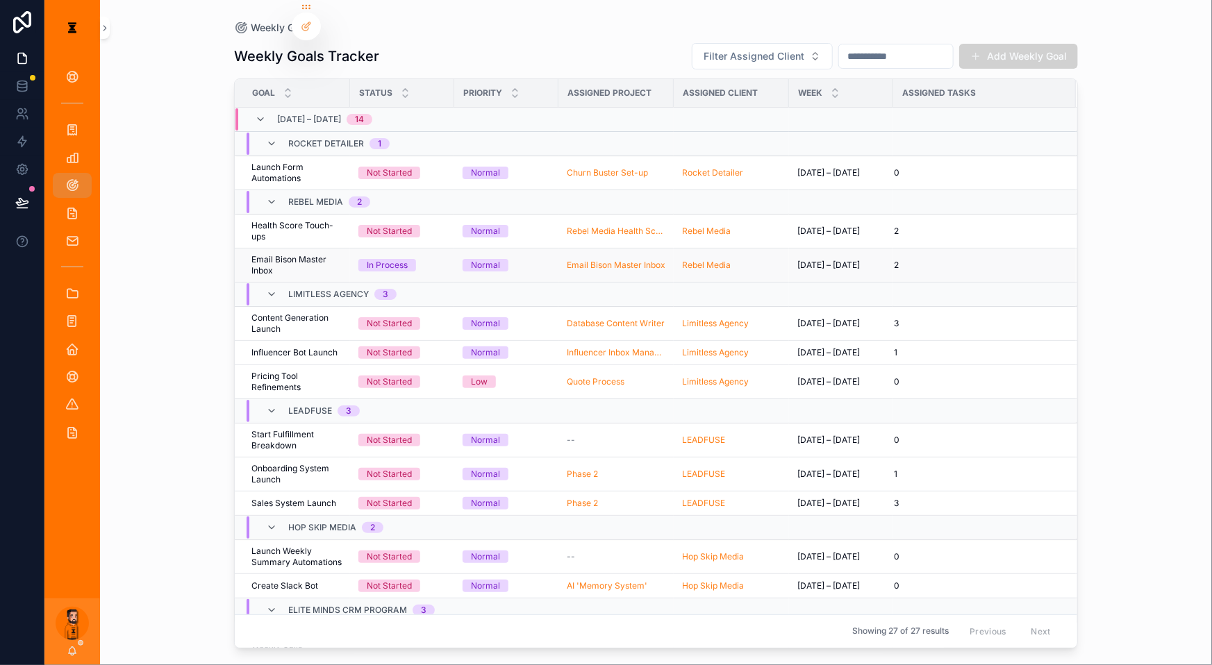
click at [312, 254] on span "Email Bison Master Inbox" at bounding box center [296, 265] width 90 height 22
